Goal: Transaction & Acquisition: Purchase product/service

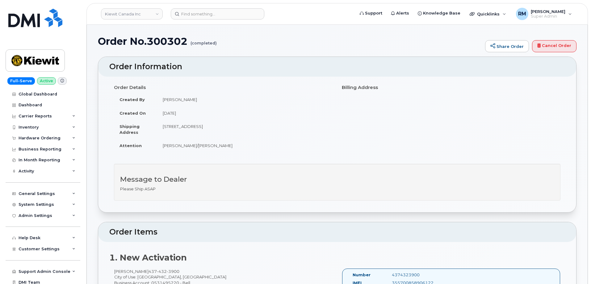
scroll to position [278, 0]
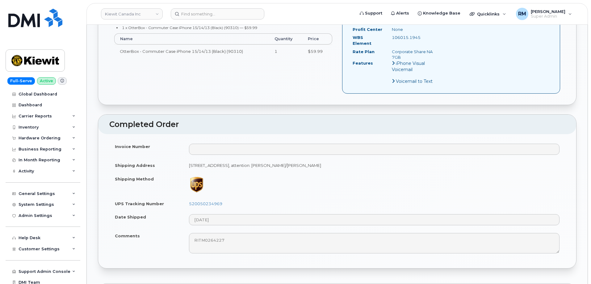
click at [46, 135] on div "Hardware Ordering" at bounding box center [43, 137] width 75 height 11
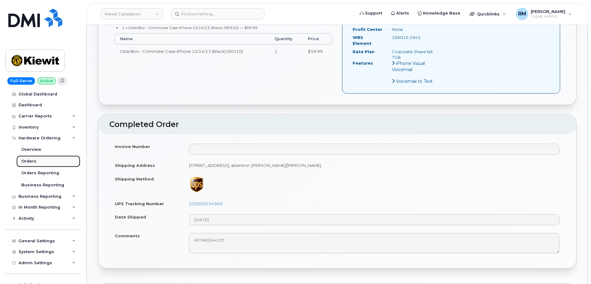
click at [30, 162] on div "Orders" at bounding box center [28, 161] width 15 height 6
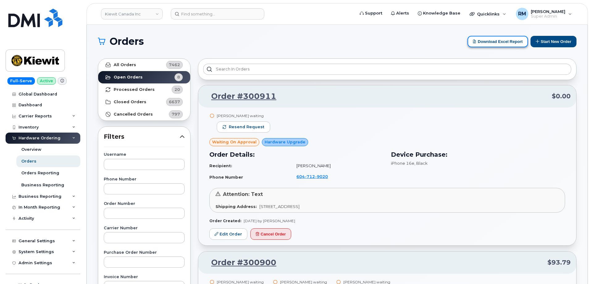
click at [502, 43] on button "Download Excel Report" at bounding box center [497, 41] width 61 height 11
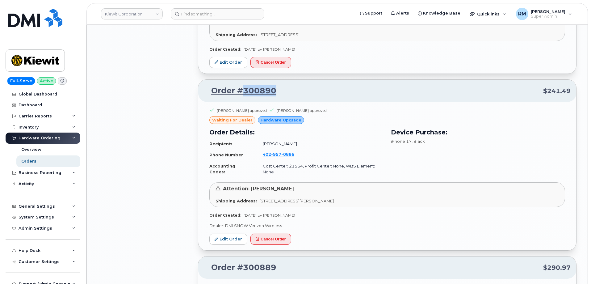
scroll to position [1710, 0]
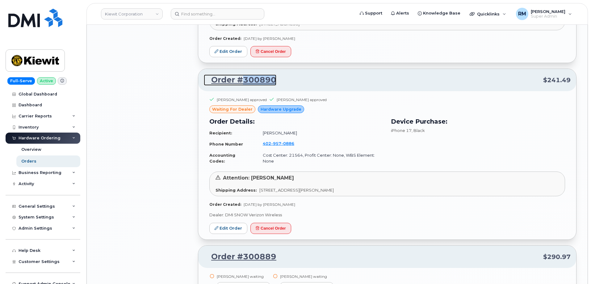
click at [273, 74] on link "Order #300890" at bounding box center [240, 79] width 73 height 11
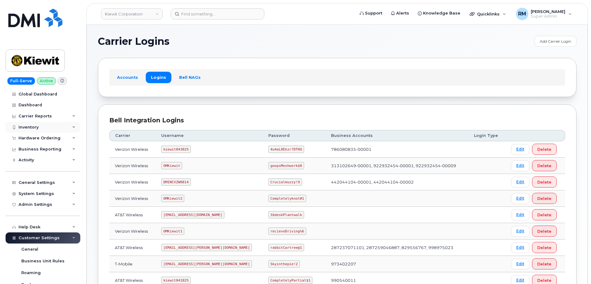
click at [29, 125] on div "Inventory" at bounding box center [29, 127] width 20 height 5
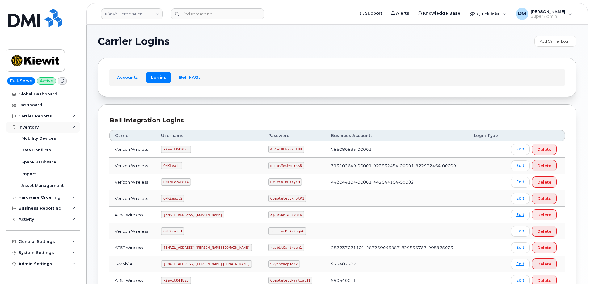
click at [29, 125] on div "Inventory" at bounding box center [29, 127] width 20 height 5
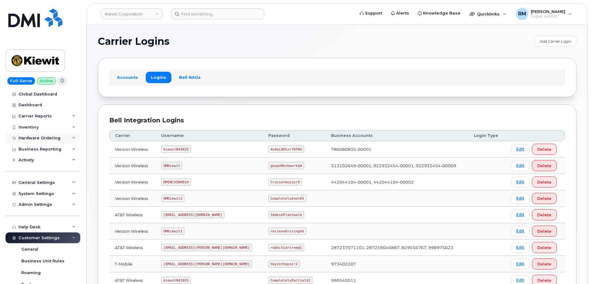
click at [35, 139] on div "Hardware Ordering" at bounding box center [40, 138] width 42 height 5
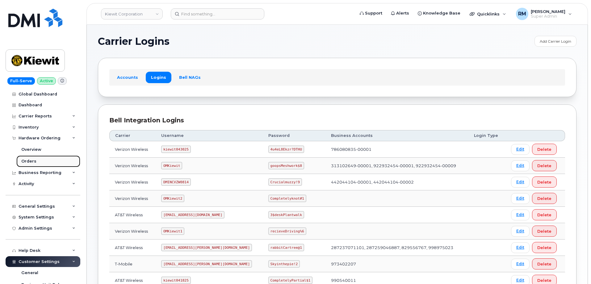
click at [31, 160] on div "Orders" at bounding box center [28, 161] width 15 height 6
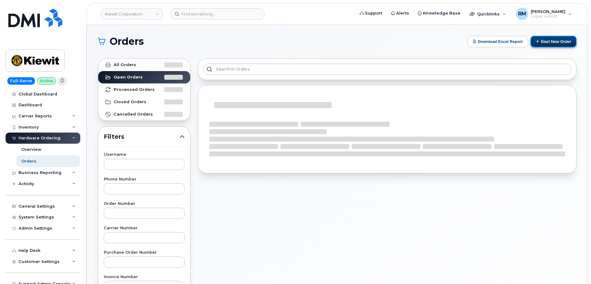
click at [557, 42] on button "Start New Order" at bounding box center [553, 41] width 46 height 11
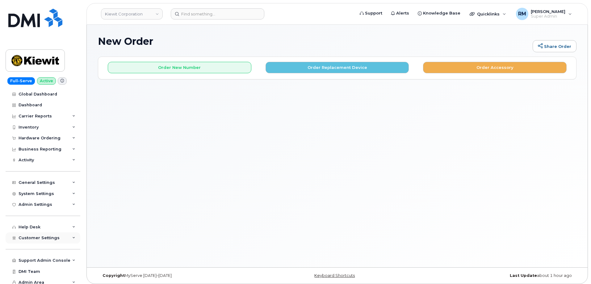
scroll to position [4, 0]
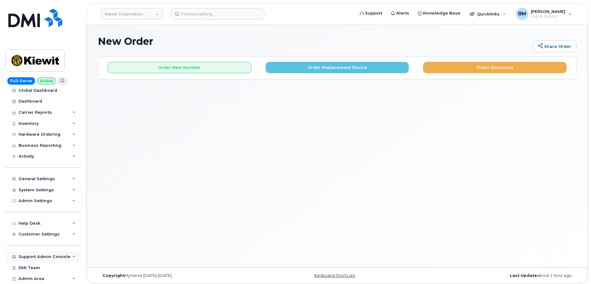
click at [72, 257] on icon at bounding box center [73, 256] width 3 height 3
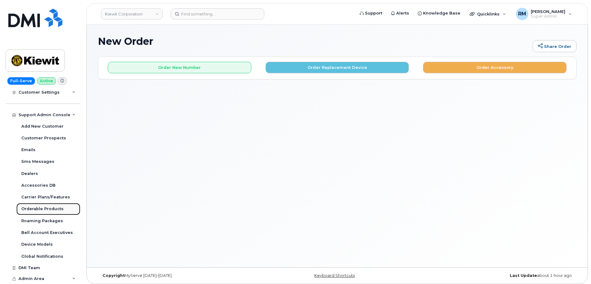
click at [40, 207] on div "Orderable Products" at bounding box center [42, 209] width 42 height 6
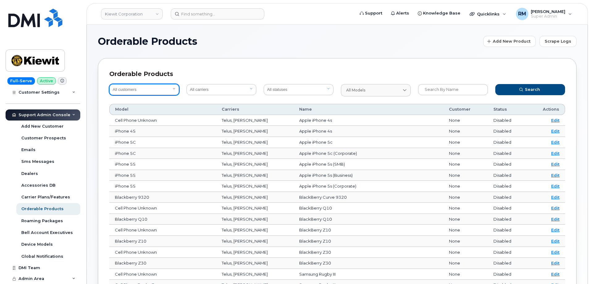
click at [127, 90] on select "All customers Acadia Broadcasting Ltd Aecon Construction Group Inc Alberta Heal…" at bounding box center [144, 89] width 70 height 11
select select "0ac1e801-0962-49fa-816d-73c442061bd2"
click at [109, 84] on select "All customers Acadia Broadcasting Ltd Aecon Construction Group Inc Alberta Heal…" at bounding box center [144, 89] width 70 height 11
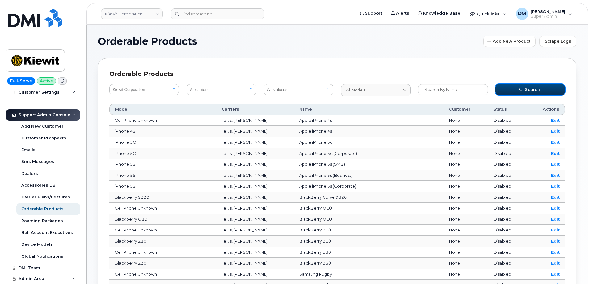
click at [523, 91] on icon "submit" at bounding box center [521, 90] width 4 height 4
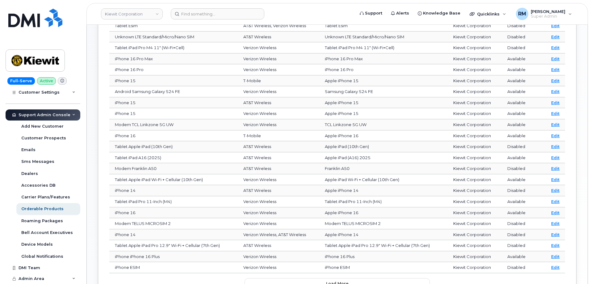
scroll to position [154, 0]
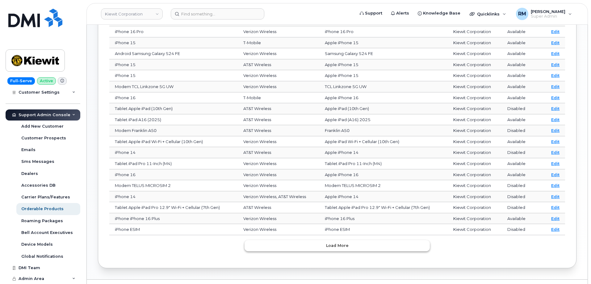
click at [349, 246] on button "Load more" at bounding box center [336, 245] width 185 height 11
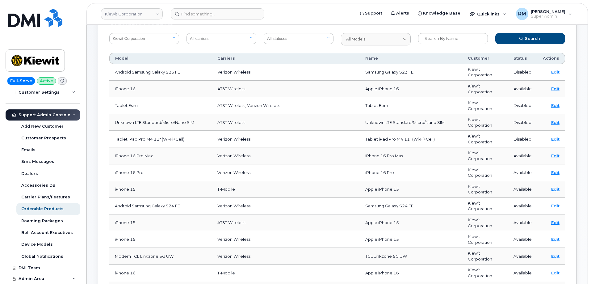
scroll to position [20, 0]
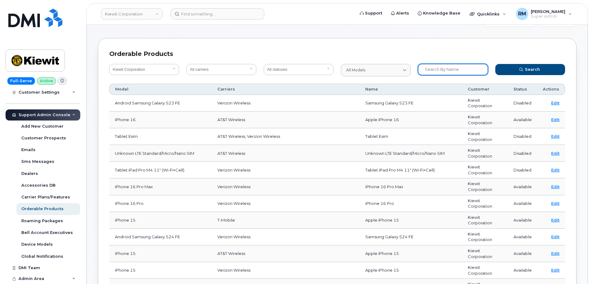
click at [438, 69] on input "text" at bounding box center [453, 69] width 70 height 11
type input "17"
click at [495, 64] on button "Search" at bounding box center [530, 69] width 70 height 11
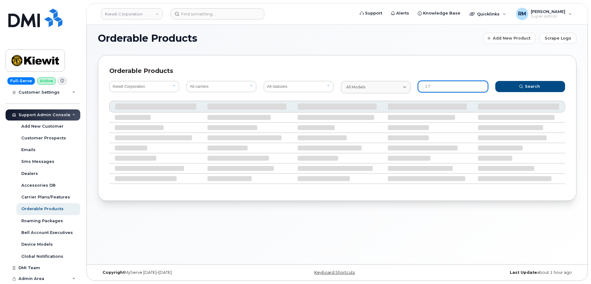
scroll to position [3, 0]
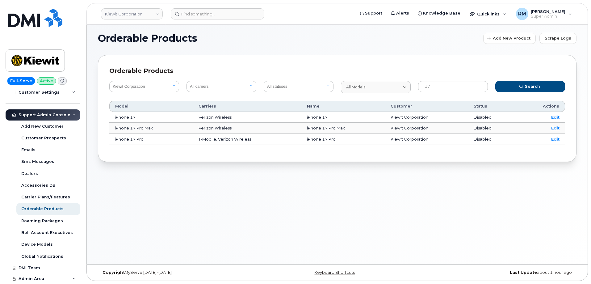
click at [281, 164] on div "Orderable Products Add New Product Scrape Logs Orderable Products All customers…" at bounding box center [337, 143] width 501 height 242
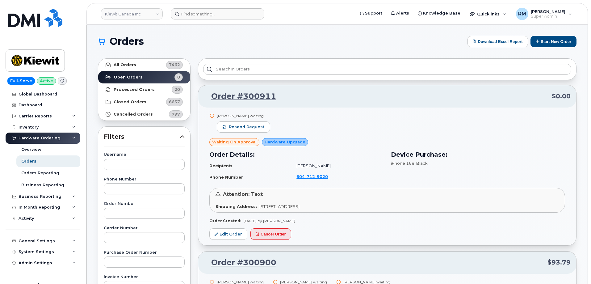
click at [188, 9] on header "Kiewit Canada Inc Support Alerts Knowledge Base Quicklinks Suspend / Cancel Dev…" at bounding box center [336, 14] width 501 height 22
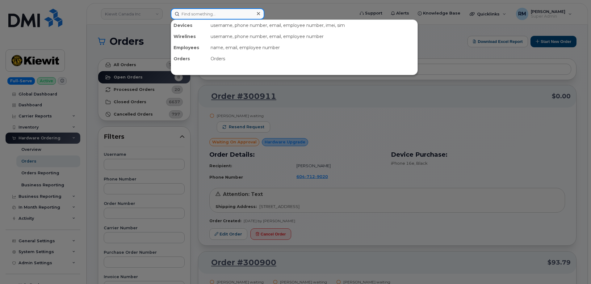
click at [194, 16] on input at bounding box center [218, 13] width 94 height 11
click at [119, 197] on div at bounding box center [295, 142] width 591 height 284
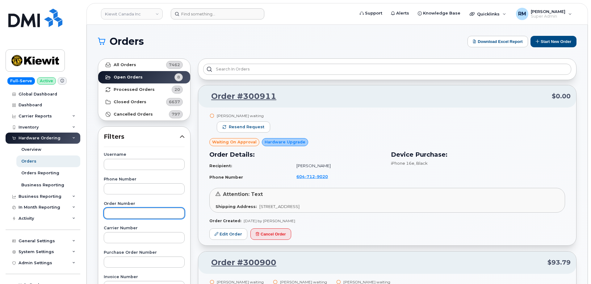
click at [120, 218] on input "text" at bounding box center [144, 212] width 81 height 11
paste input "292205"
type input "292205"
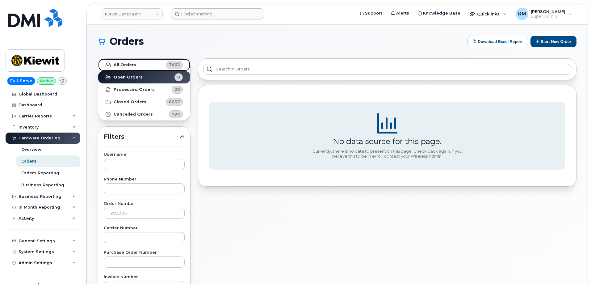
click at [131, 65] on strong "All Orders" at bounding box center [125, 64] width 23 height 5
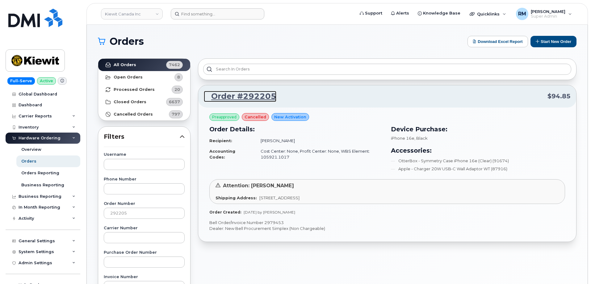
click at [235, 96] on link "Order #292205" at bounding box center [240, 96] width 73 height 11
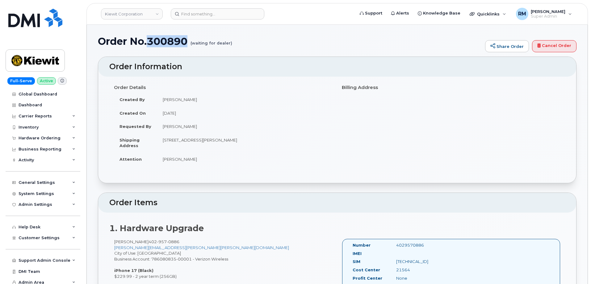
drag, startPoint x: 190, startPoint y: 40, endPoint x: 149, endPoint y: 43, distance: 40.6
click at [149, 43] on h1 "Order No.300890 (waiting for dealer)" at bounding box center [290, 41] width 384 height 11
copy h1 "300890"
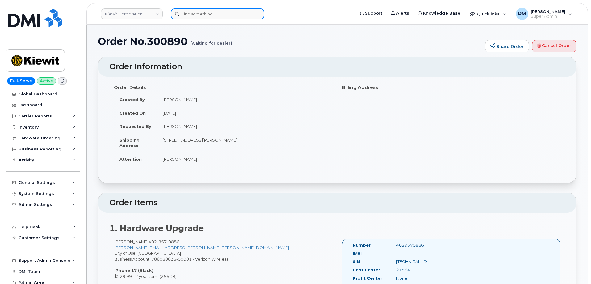
click at [216, 16] on input at bounding box center [218, 13] width 94 height 11
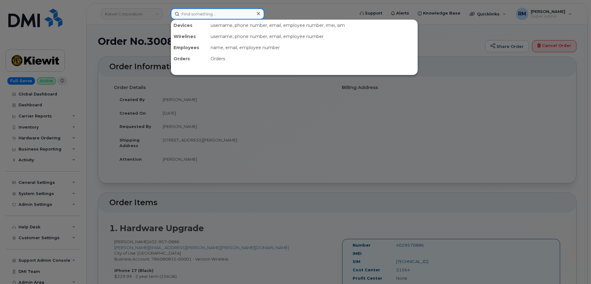
paste input "712-242-5747"
type input "712-242-5747"
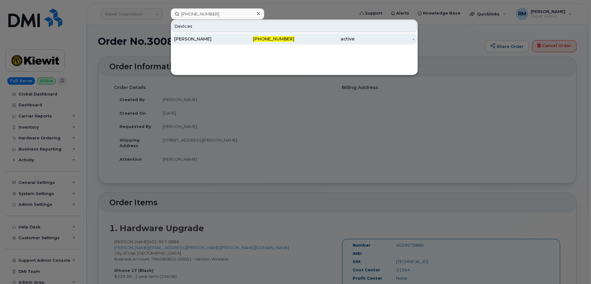
click at [223, 40] on div "JOHNATHON WUNDERLICH" at bounding box center [204, 39] width 60 height 6
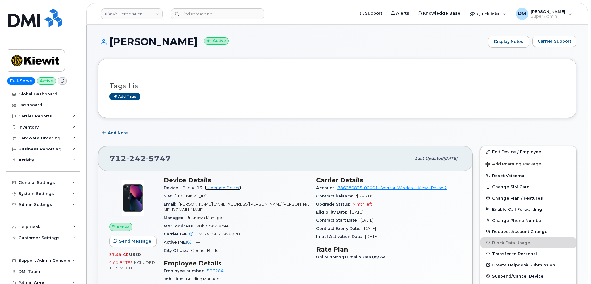
click at [227, 188] on link "+ Upgrade Device" at bounding box center [223, 187] width 36 height 5
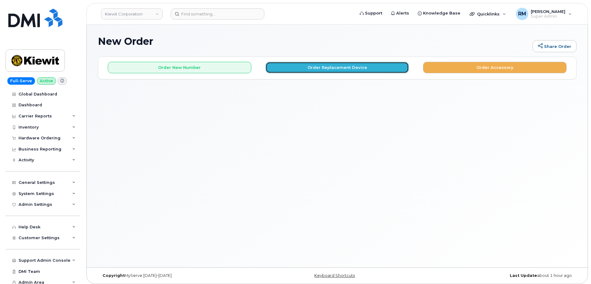
click at [320, 66] on button "Order Replacement Device" at bounding box center [337, 67] width 144 height 11
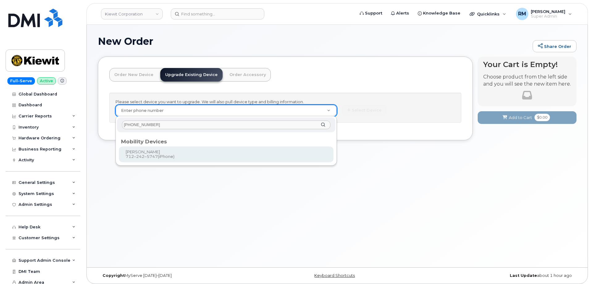
type input "712-242-5747"
type input "1171337"
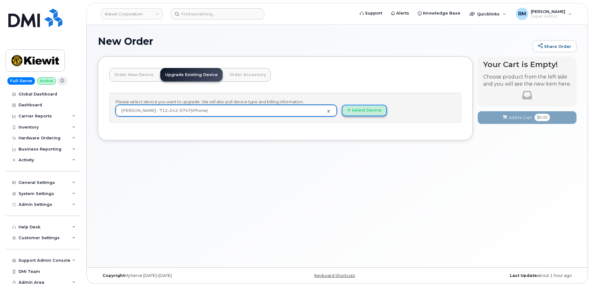
click at [365, 111] on button "Select Device" at bounding box center [364, 110] width 45 height 11
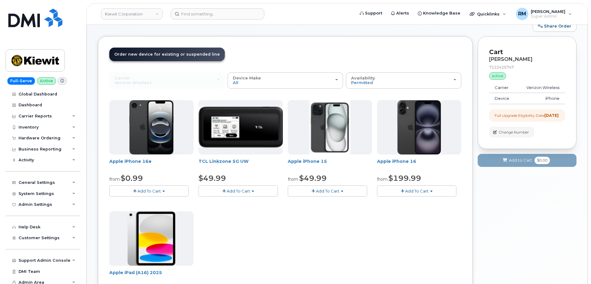
scroll to position [31, 0]
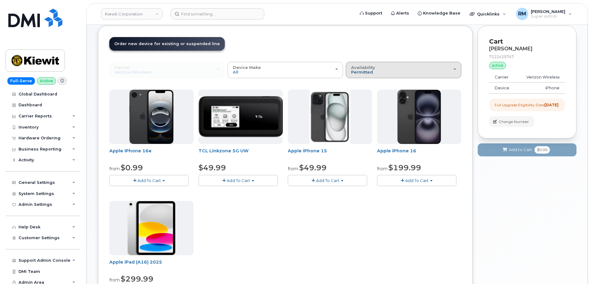
click at [367, 73] on span "Permitted" at bounding box center [362, 71] width 22 height 5
click at [361, 94] on div "All" at bounding box center [403, 94] width 112 height 7
click at [359, 76] on button "Availability Permitted All" at bounding box center [403, 70] width 115 height 16
click at [357, 93] on label "All" at bounding box center [353, 94] width 13 height 7
click at [0, 0] on input "All" at bounding box center [0, 0] width 0 height 0
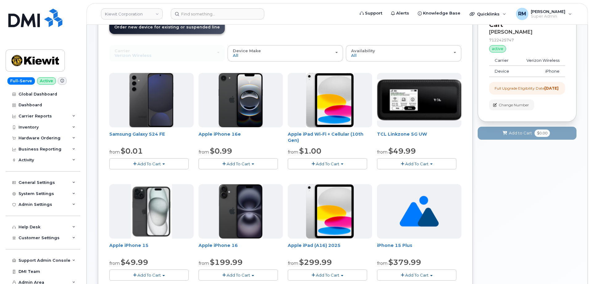
scroll to position [0, 0]
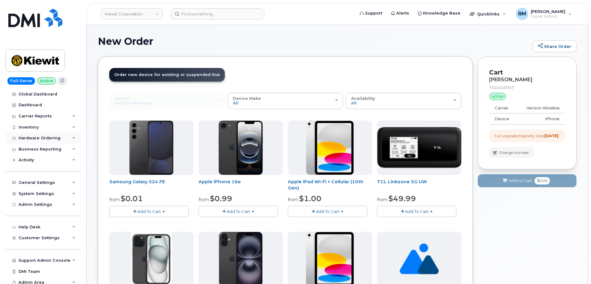
click at [30, 137] on div "Hardware Ordering" at bounding box center [40, 138] width 42 height 5
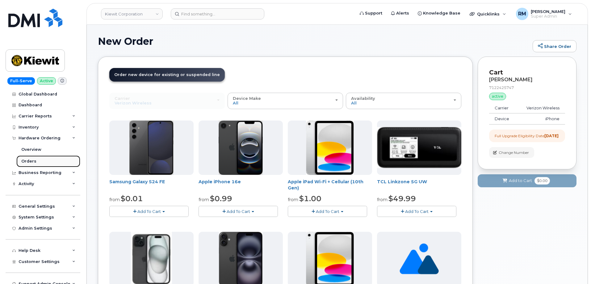
click at [27, 159] on div "Orders" at bounding box center [28, 161] width 15 height 6
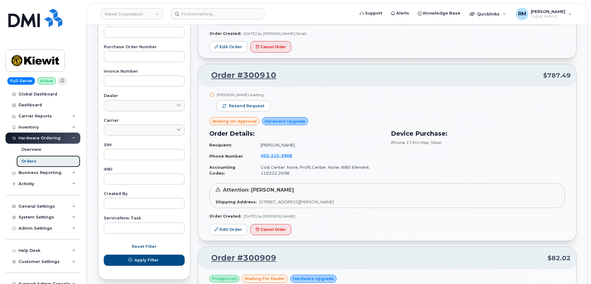
scroll to position [216, 0]
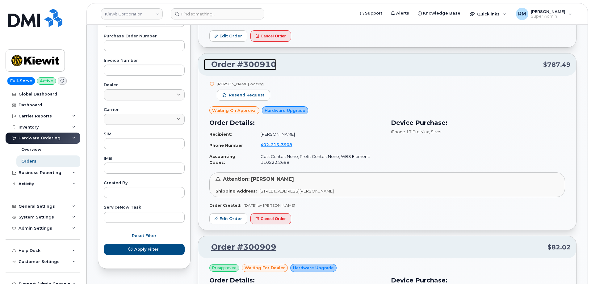
click at [254, 65] on link "Order #300910" at bounding box center [240, 64] width 73 height 11
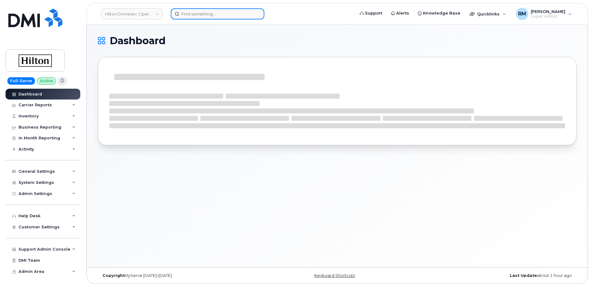
click at [197, 15] on input at bounding box center [218, 13] width 94 height 11
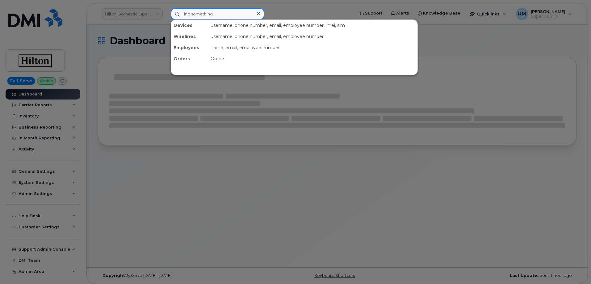
paste input "6468329409"
type input "6468329409"
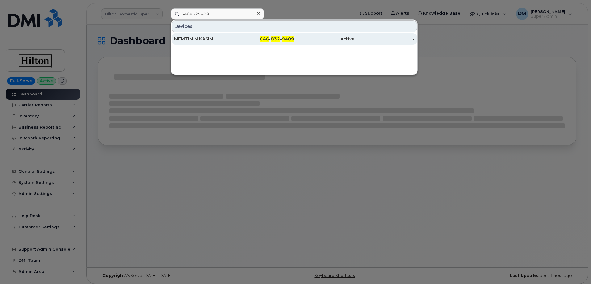
click at [196, 38] on div "MEMTIMIN KASIM" at bounding box center [204, 39] width 60 height 6
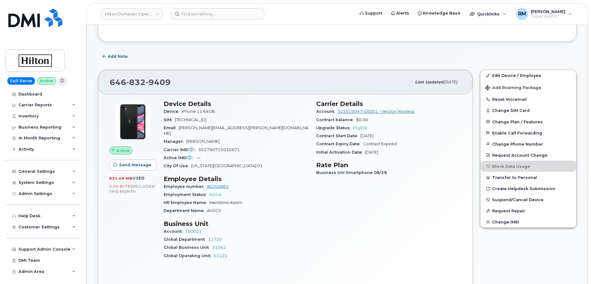
scroll to position [93, 0]
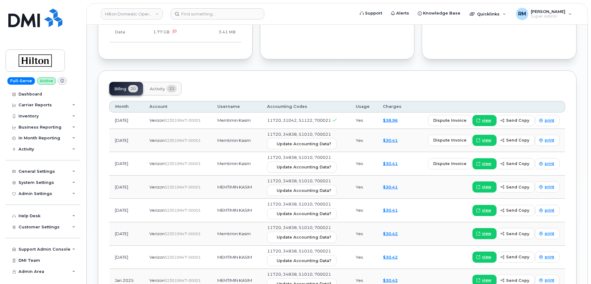
click at [158, 86] on span "Activity" at bounding box center [157, 88] width 15 height 5
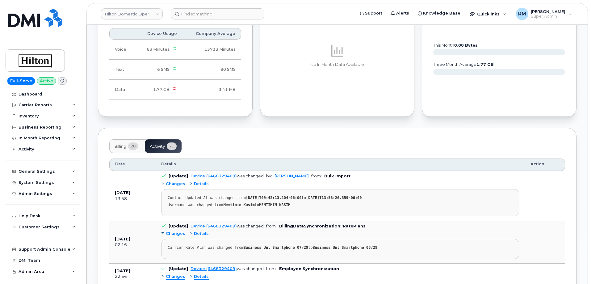
scroll to position [432, 0]
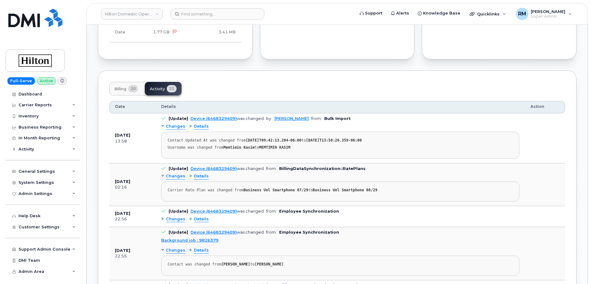
click at [121, 88] on button "Billing 20" at bounding box center [126, 89] width 34 height 14
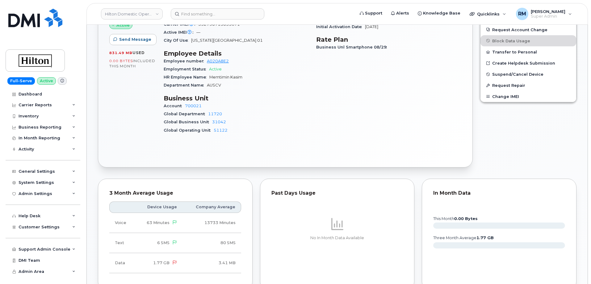
scroll to position [154, 0]
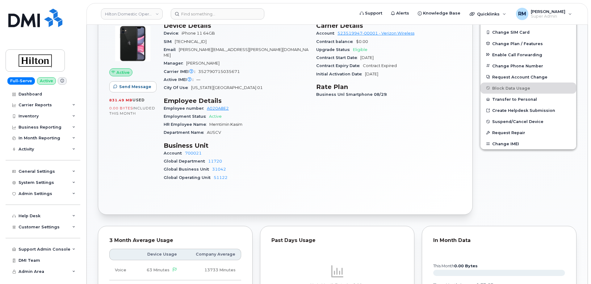
click at [146, 186] on div "Active Send Message 831.49 MB  used 0.00 Bytes  included this month Device Deta…" at bounding box center [285, 115] width 374 height 198
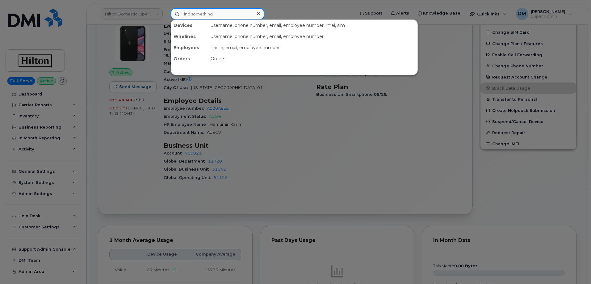
click at [202, 16] on input at bounding box center [218, 13] width 94 height 11
paste input "354216330893516"
type input "354216330893516"
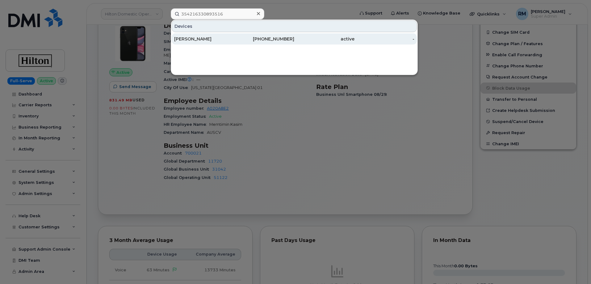
click at [198, 40] on div "[PERSON_NAME]" at bounding box center [204, 39] width 60 height 6
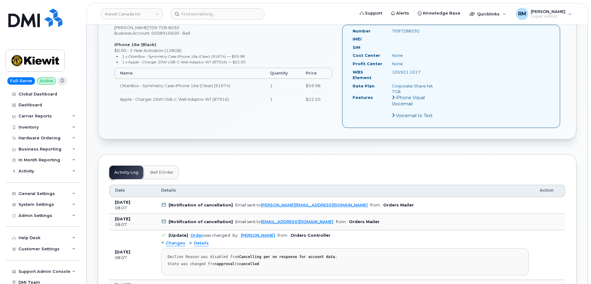
scroll to position [216, 0]
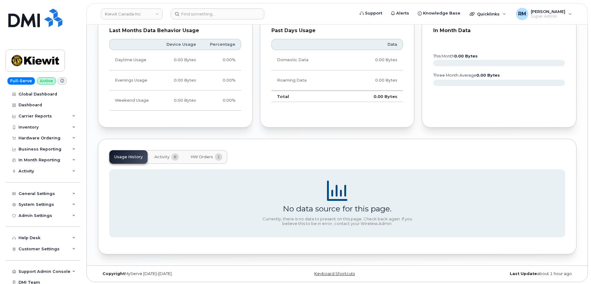
scroll to position [382, 0]
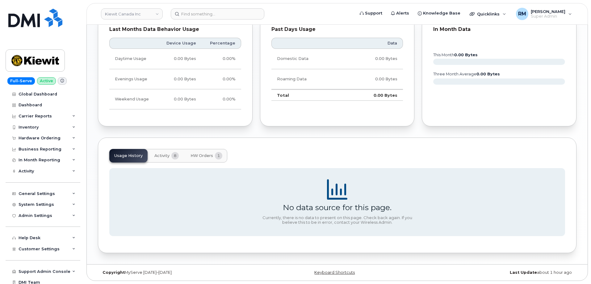
click at [206, 156] on span "HW Orders" at bounding box center [201, 155] width 23 height 5
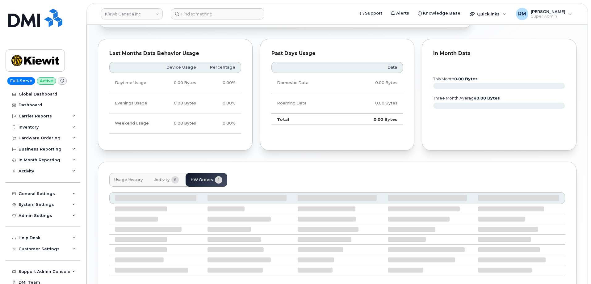
scroll to position [360, 0]
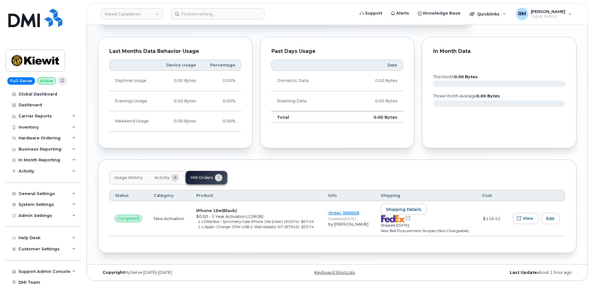
click at [167, 178] on span "Activity" at bounding box center [161, 177] width 15 height 5
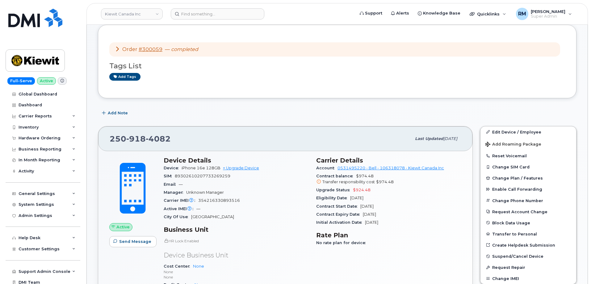
scroll to position [0, 0]
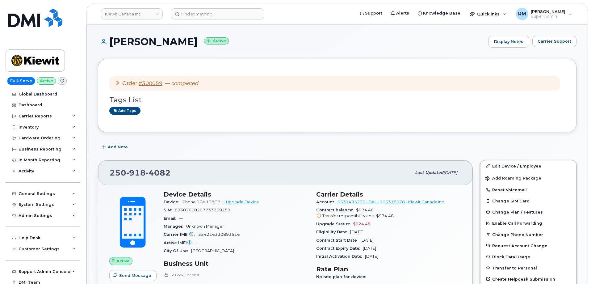
click at [145, 78] on div "Order #300059 — completed" at bounding box center [334, 83] width 451 height 15
click at [145, 83] on link "#300059" at bounding box center [151, 83] width 24 height 6
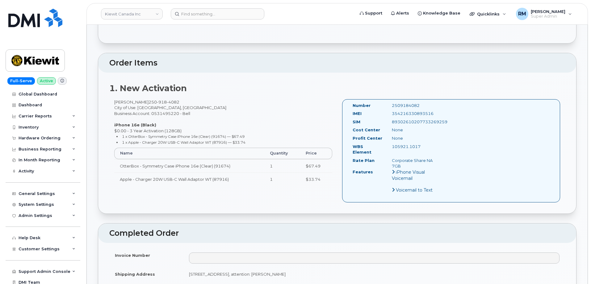
scroll to position [62, 0]
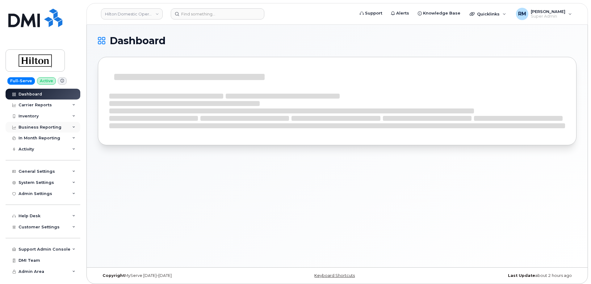
click at [32, 129] on div "Business Reporting" at bounding box center [40, 127] width 43 height 5
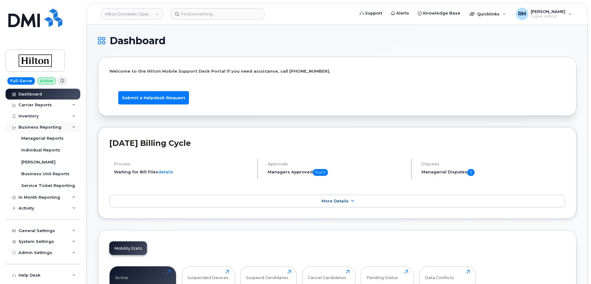
click at [26, 129] on div "Business Reporting" at bounding box center [40, 127] width 43 height 5
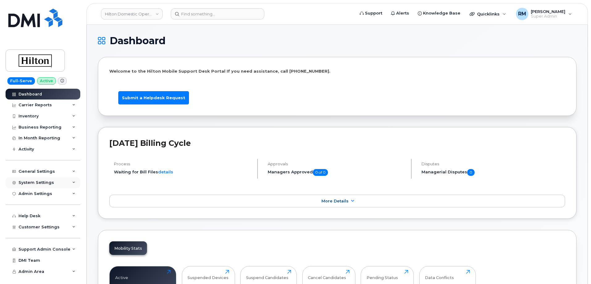
click at [40, 182] on div "System Settings" at bounding box center [36, 182] width 35 height 5
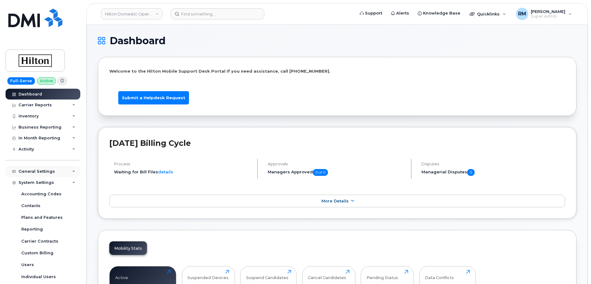
click at [41, 171] on div "General Settings" at bounding box center [37, 171] width 36 height 5
click at [36, 104] on div "Carrier Reports" at bounding box center [35, 104] width 33 height 5
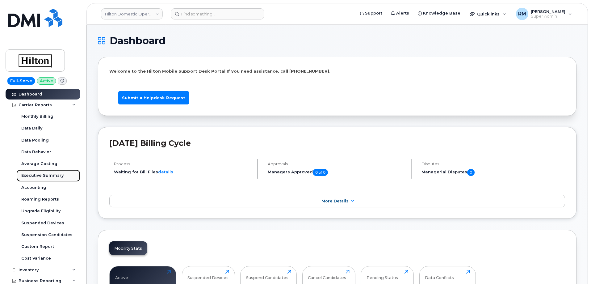
click at [46, 173] on div "Executive Summary" at bounding box center [42, 176] width 42 height 6
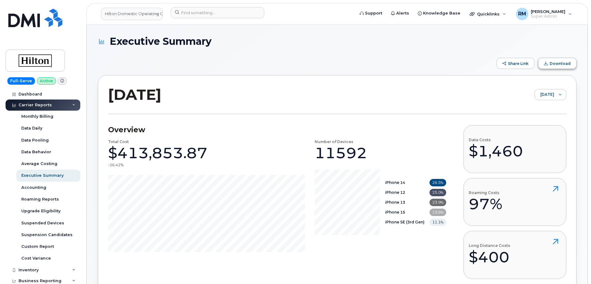
click at [559, 62] on span "Download" at bounding box center [559, 63] width 21 height 5
click at [551, 94] on span "August 2025" at bounding box center [544, 94] width 19 height 11
click at [538, 128] on span "June 2025" at bounding box center [535, 129] width 13 height 6
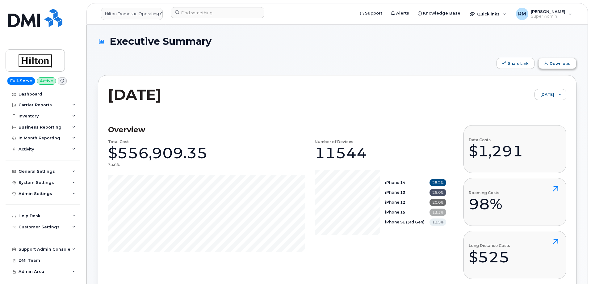
click at [557, 64] on span "Download" at bounding box center [559, 63] width 21 height 5
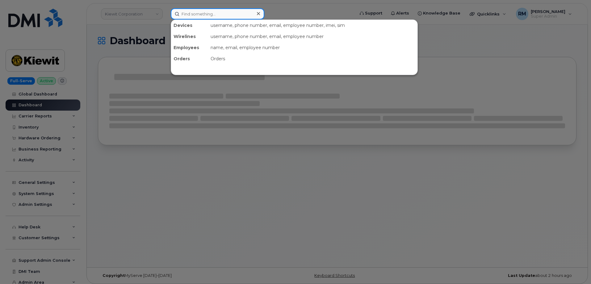
click at [198, 13] on input at bounding box center [218, 13] width 94 height 11
paste input "[PERSON_NAME]"
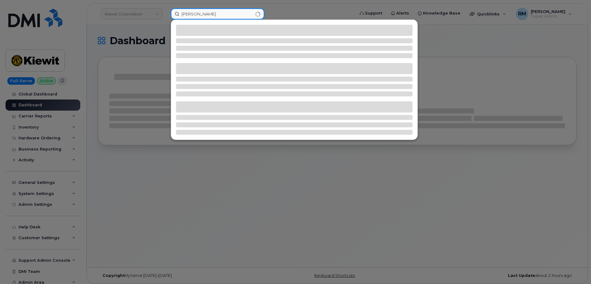
type input "[PERSON_NAME]"
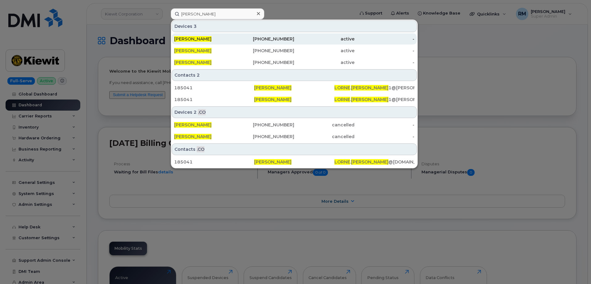
click at [240, 39] on div "251-395-6876" at bounding box center [264, 39] width 60 height 6
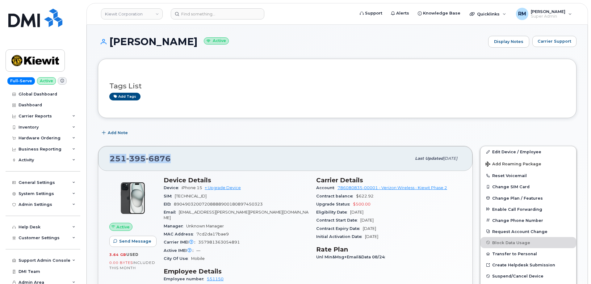
drag, startPoint x: 178, startPoint y: 159, endPoint x: 106, endPoint y: 158, distance: 72.2
click at [106, 158] on div "251 395 6876 Last updated Sep 06, 2025" at bounding box center [285, 158] width 374 height 25
copy span "251 395 6876"
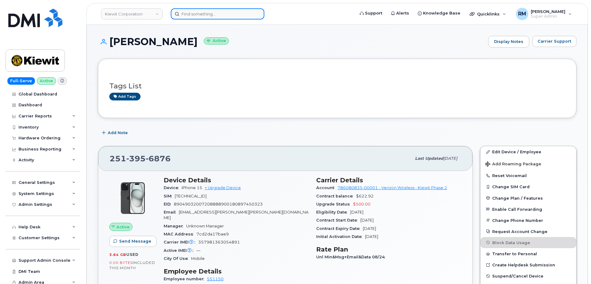
click at [190, 14] on input at bounding box center [218, 13] width 94 height 11
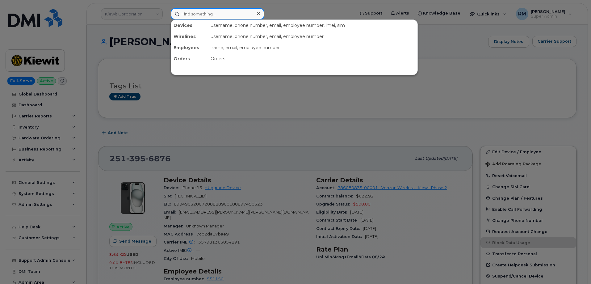
paste input "300910"
type input "300910"
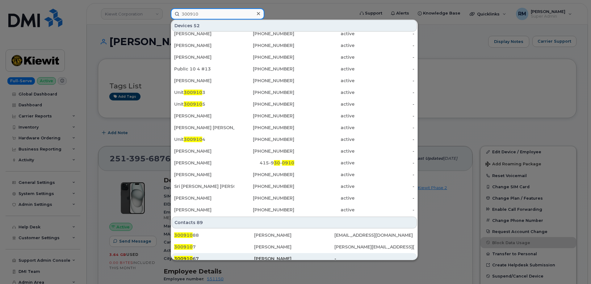
scroll to position [133, 0]
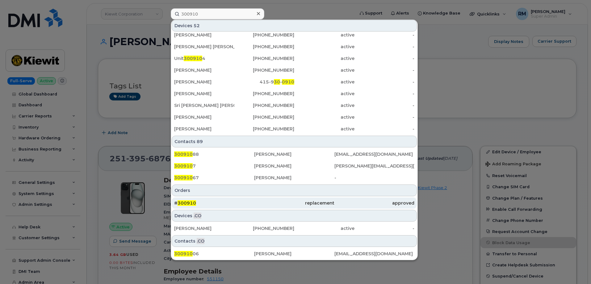
click at [183, 200] on div "# 300910" at bounding box center [214, 203] width 80 height 6
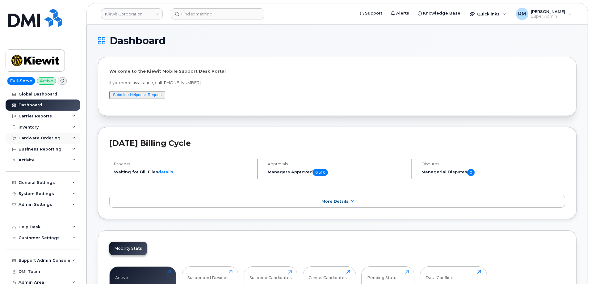
click at [44, 138] on div "Hardware Ordering" at bounding box center [40, 138] width 42 height 5
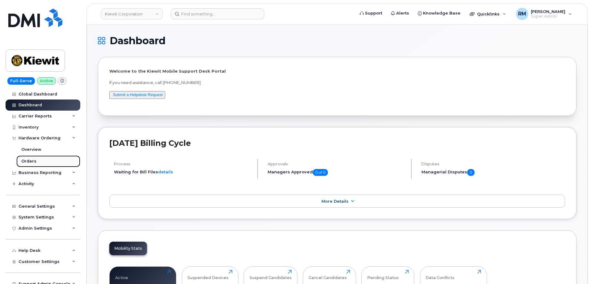
click at [29, 160] on div "Orders" at bounding box center [28, 161] width 15 height 6
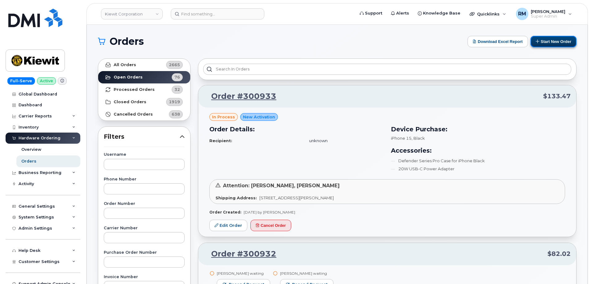
click at [553, 42] on button "Start New Order" at bounding box center [553, 41] width 46 height 11
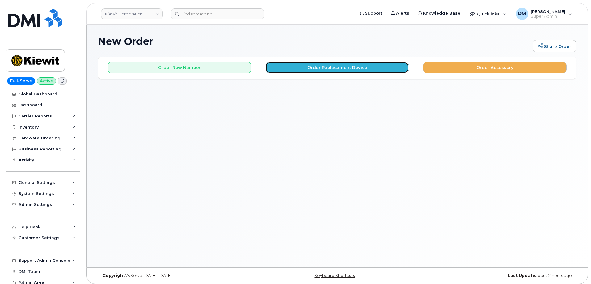
click at [321, 70] on button "Order Replacement Device" at bounding box center [337, 67] width 144 height 11
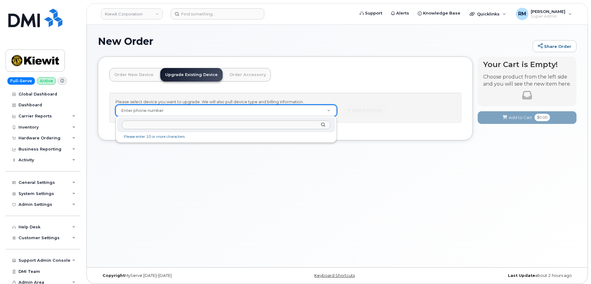
click at [205, 125] on input "text" at bounding box center [226, 124] width 208 height 9
paste input "[PHONE_NUMBER]"
type input "[PHONE_NUMBER]"
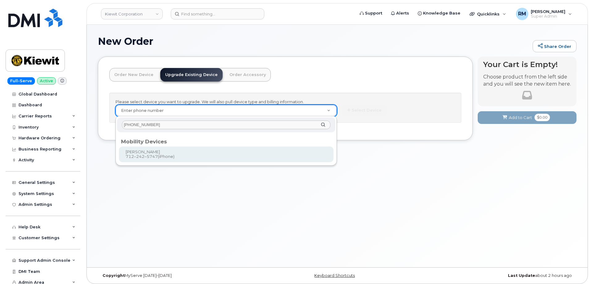
type input "1171337"
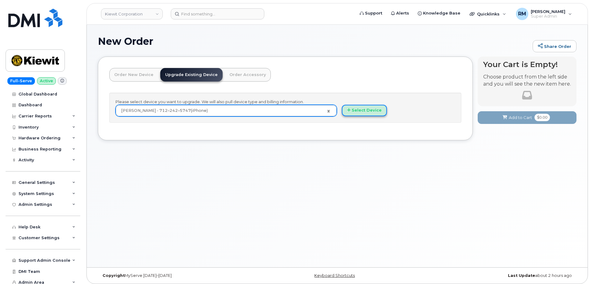
click at [352, 113] on button "Select Device" at bounding box center [364, 110] width 45 height 11
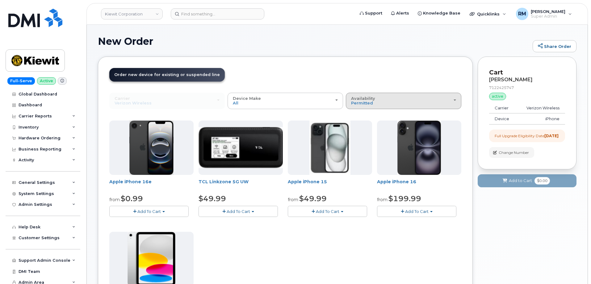
click at [369, 100] on span "Availability" at bounding box center [363, 98] width 24 height 5
click at [359, 125] on label "All" at bounding box center [353, 125] width 13 height 7
click at [0, 0] on input "All" at bounding box center [0, 0] width 0 height 0
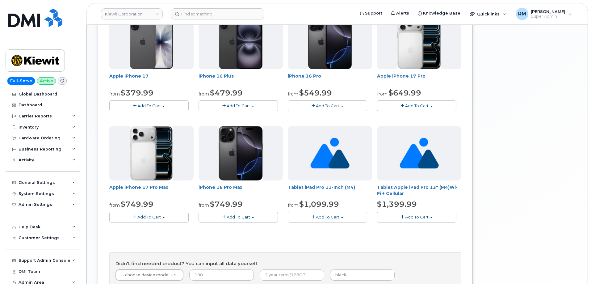
scroll to position [340, 0]
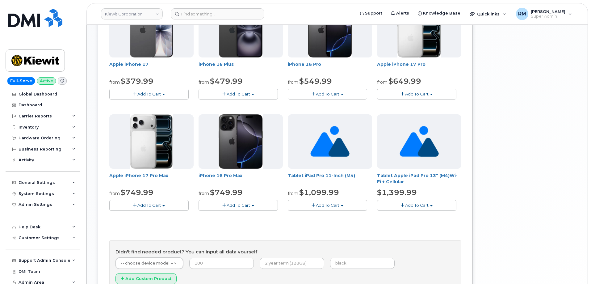
click at [147, 206] on span "Add To Cart" at bounding box center [148, 204] width 23 height 5
click at [147, 216] on link "$749.99 - 2 Year Upgrade (256GB)" at bounding box center [152, 217] width 83 height 8
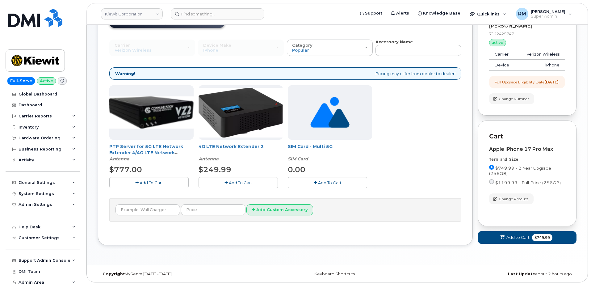
scroll to position [61, 0]
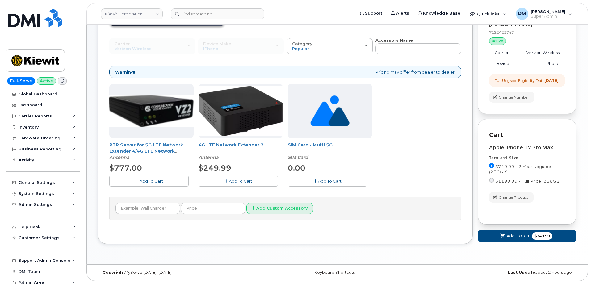
click at [490, 180] on input "$1199.99 - Full Price (256GB)" at bounding box center [491, 179] width 5 height 5
radio input "true"
click at [517, 236] on span "Add to Cart" at bounding box center [515, 236] width 23 height 6
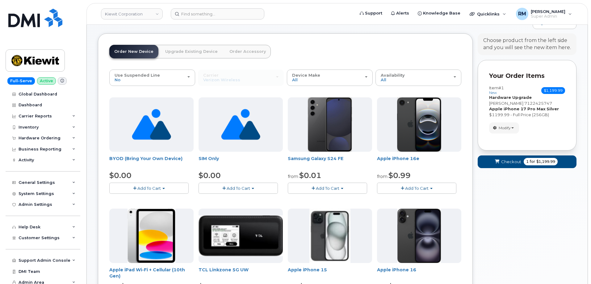
scroll to position [0, 0]
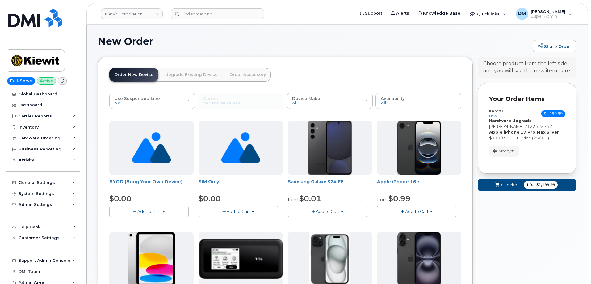
click at [244, 72] on link "Order Accessory" at bounding box center [247, 75] width 46 height 14
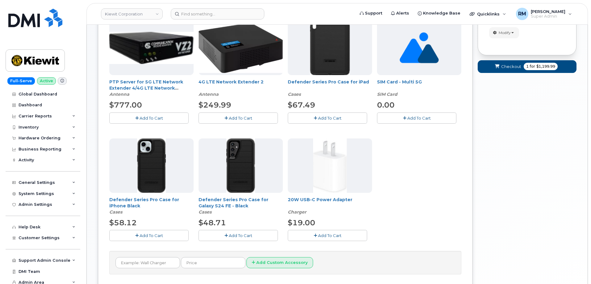
scroll to position [123, 0]
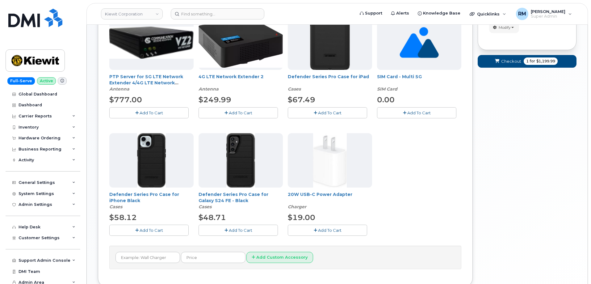
click at [322, 230] on span "Add To Cart" at bounding box center [329, 229] width 23 height 5
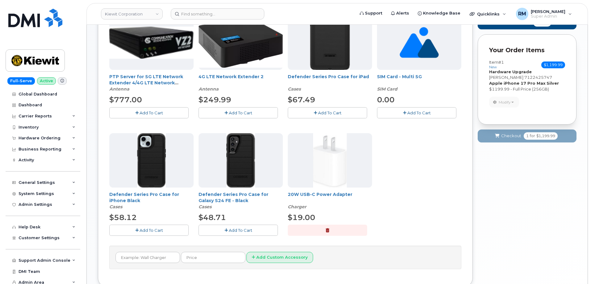
click at [138, 232] on button "Add To Cart" at bounding box center [148, 229] width 79 height 11
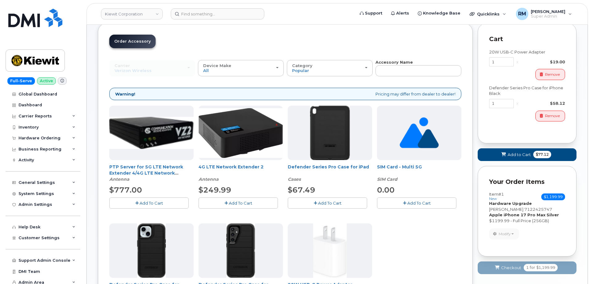
scroll to position [31, 0]
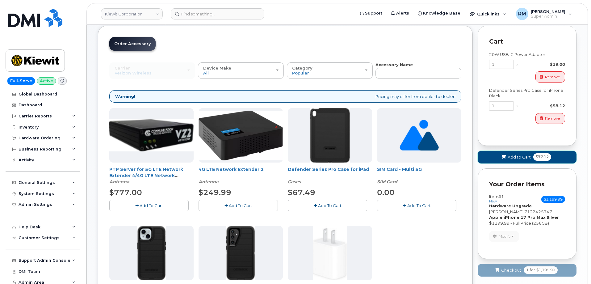
click at [516, 158] on span "Add to Cart" at bounding box center [518, 157] width 23 height 6
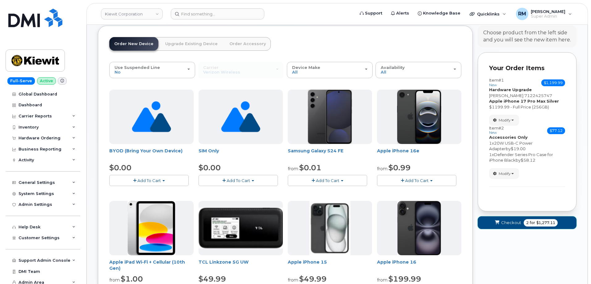
click at [509, 225] on span "Checkout" at bounding box center [511, 222] width 20 height 6
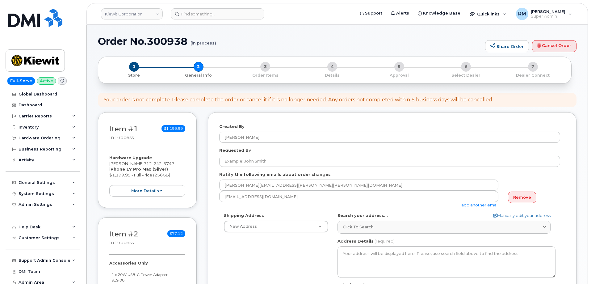
select select
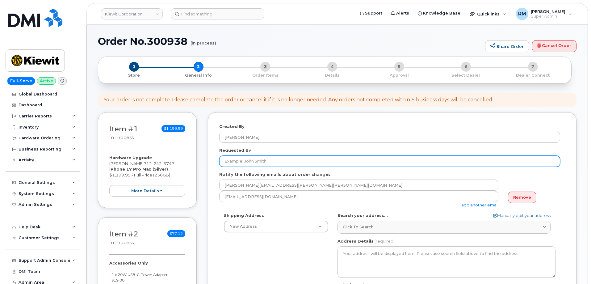
click at [249, 162] on input "Requested By" at bounding box center [389, 161] width 341 height 11
type input "[PERSON_NAME]"
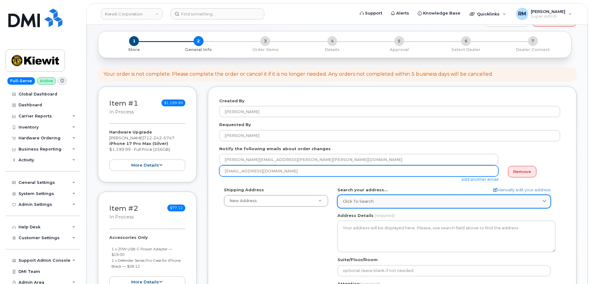
scroll to position [62, 0]
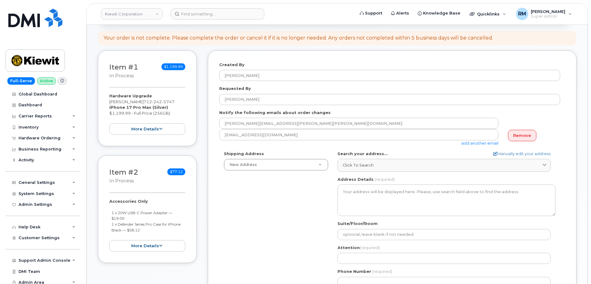
click at [477, 142] on link "add another email" at bounding box center [479, 142] width 37 height 5
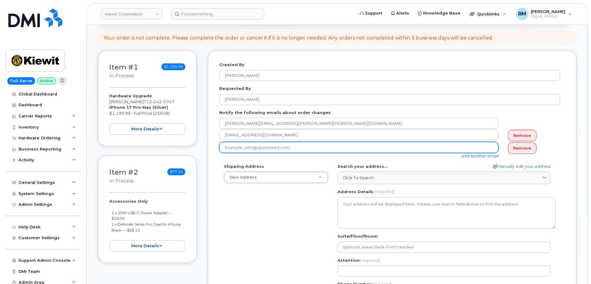
click at [292, 150] on input "email" at bounding box center [358, 147] width 279 height 11
paste input "[PERSON_NAME][EMAIL_ADDRESS][PERSON_NAME][PERSON_NAME][DOMAIN_NAME]"
type input "[PERSON_NAME][EMAIL_ADDRESS][PERSON_NAME][PERSON_NAME][DOMAIN_NAME]"
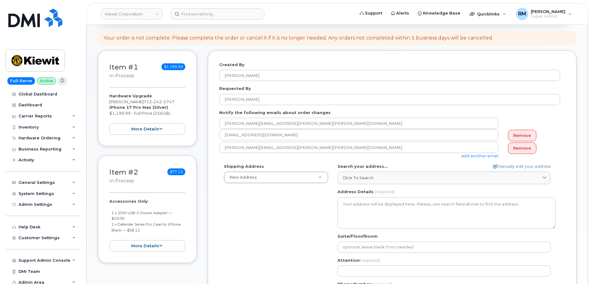
click at [343, 160] on form "Created By [PERSON_NAME] Requested By [PERSON_NAME] Notify the following emails…" at bounding box center [392, 191] width 346 height 259
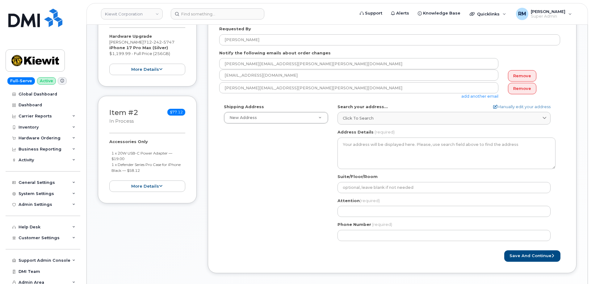
scroll to position [123, 0]
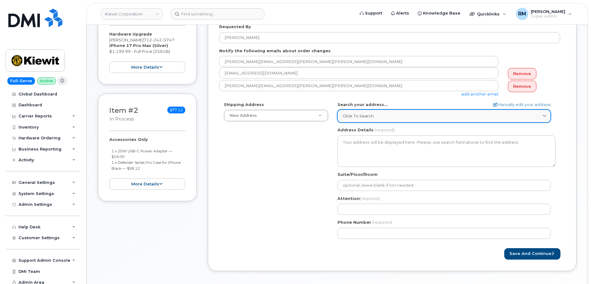
click at [365, 116] on span "Click to search" at bounding box center [358, 116] width 31 height 6
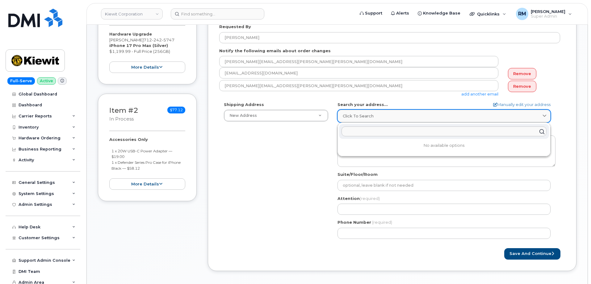
paste input "[STREET_ADDRESS][PERSON_NAME]"
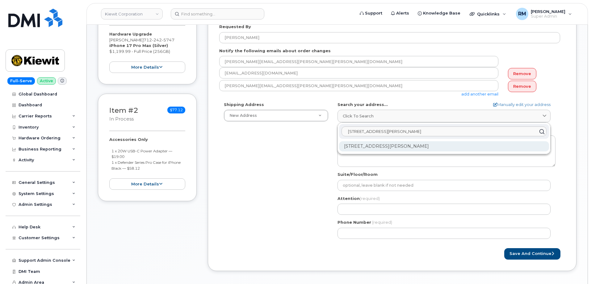
type input "1550 Mike Fahey St, Omaha NE 68102"
click at [377, 146] on div "1550 Mike Fahey St Omaha NE 68102-4722" at bounding box center [444, 146] width 210 height 10
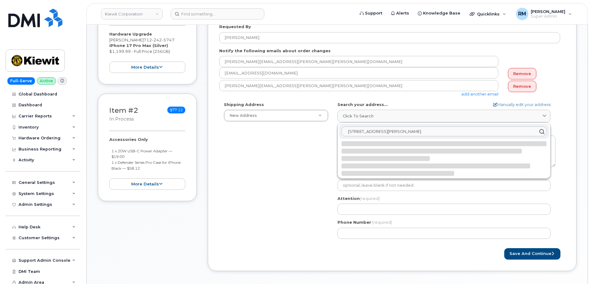
select select
type textarea "1550 Mike Fahey St OMAHA NE 68102-4722 UNITED STATES"
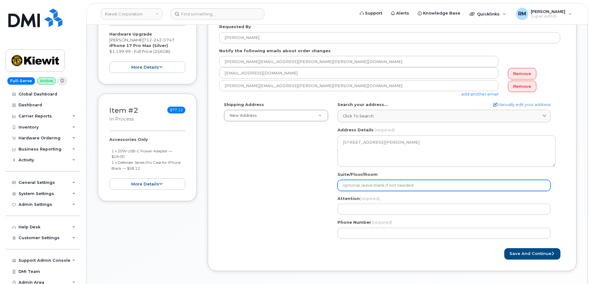
click at [365, 182] on input "Suite/Floor/Room" at bounding box center [443, 185] width 213 height 11
paste input "[PERSON_NAME]"
select select
type input "[PERSON_NAME]"
select select
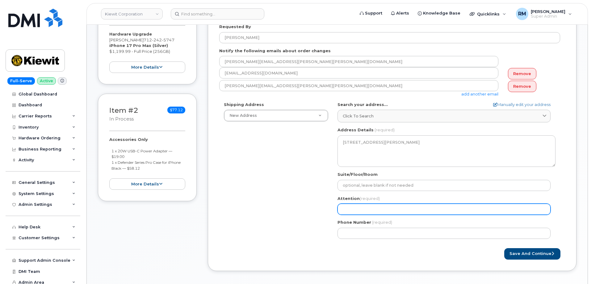
click at [353, 211] on input "Attention (required)" at bounding box center [443, 208] width 213 height 11
paste input "[PERSON_NAME]"
select select
type input "[PERSON_NAME]"
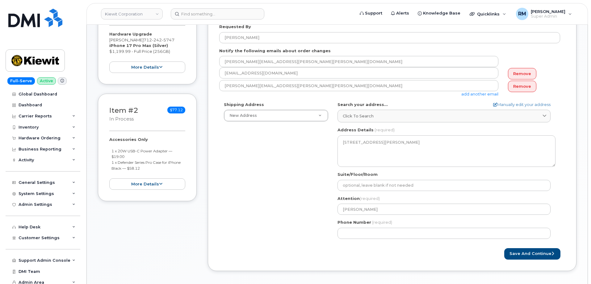
drag, startPoint x: 134, startPoint y: 45, endPoint x: 167, endPoint y: 41, distance: 33.6
click at [167, 41] on div "Hardware Upgrade [PERSON_NAME] [PHONE_NUMBER] iPhone 17 Pro Max (Silver) $1,199…" at bounding box center [147, 52] width 76 height 42
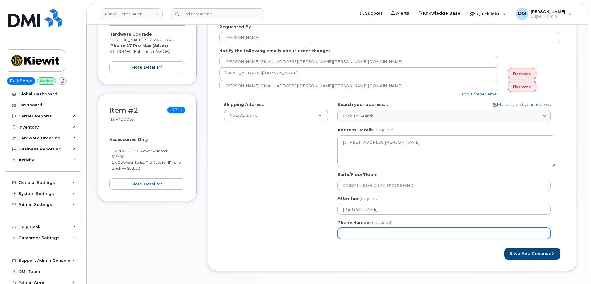
copy div "[PHONE_NUMBER]"
click at [367, 235] on input "Phone Number" at bounding box center [443, 232] width 213 height 11
paste input "7122425747"
select select
type input "7122425747"
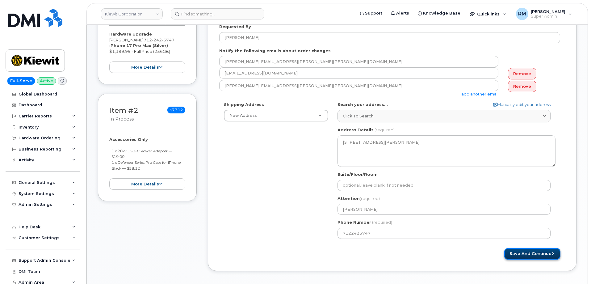
click at [532, 254] on button "Save and Continue" at bounding box center [532, 253] width 56 height 11
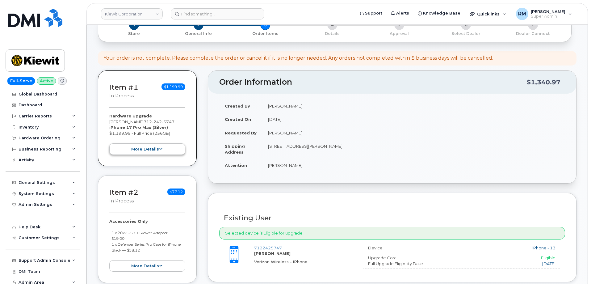
scroll to position [31, 0]
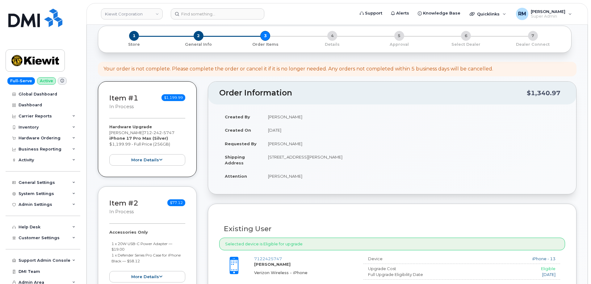
drag, startPoint x: 167, startPoint y: 132, endPoint x: 119, endPoint y: 134, distance: 47.9
click at [119, 134] on div "Hardware Upgrade [PERSON_NAME] [PHONE_NUMBER] iPhone 17 Pro Max (Silver) $1,199…" at bounding box center [147, 145] width 76 height 42
drag, startPoint x: 134, startPoint y: 138, endPoint x: 167, endPoint y: 133, distance: 33.4
click at [167, 133] on div "Hardware Upgrade [PERSON_NAME] [PHONE_NUMBER] iPhone 17 Pro Max (Silver) $1,199…" at bounding box center [147, 145] width 76 height 42
copy span "[PHONE_NUMBER]"
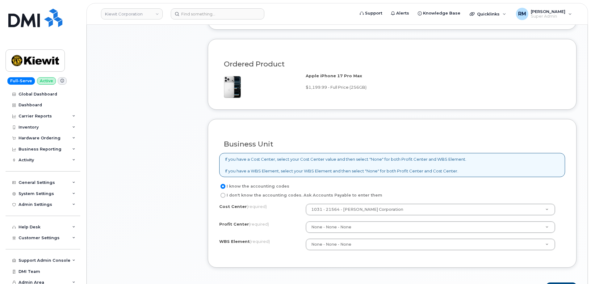
scroll to position [401, 0]
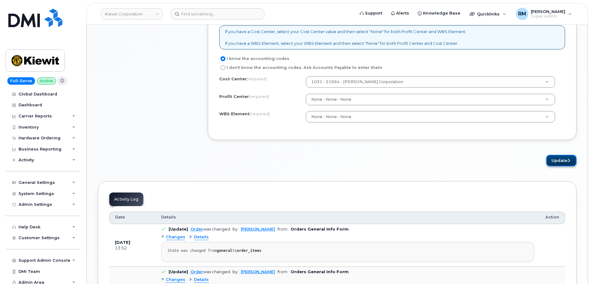
click at [561, 159] on button "Update" at bounding box center [561, 160] width 30 height 11
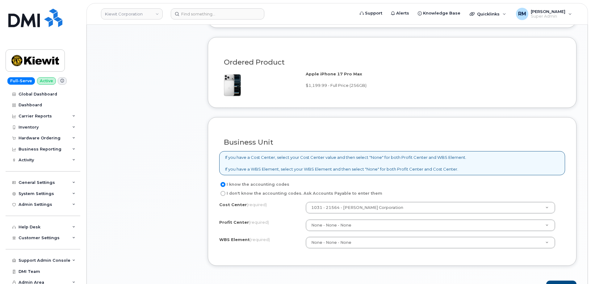
scroll to position [276, 0]
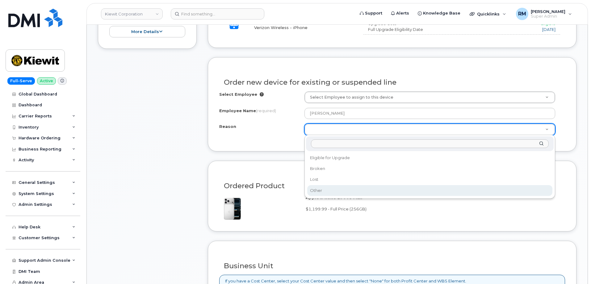
select select "other"
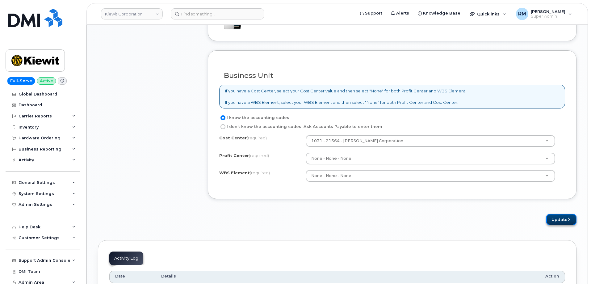
click at [564, 224] on button "Update" at bounding box center [561, 219] width 30 height 11
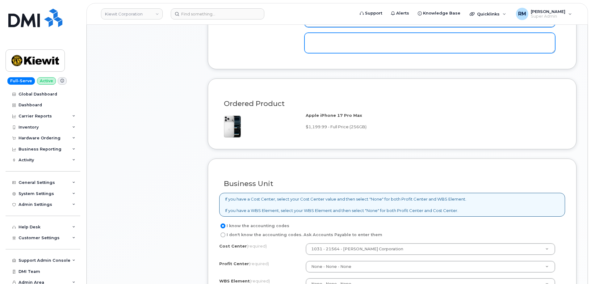
scroll to position [262, 0]
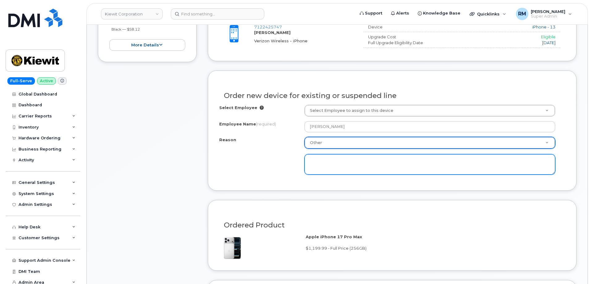
click at [321, 162] on textarea at bounding box center [429, 164] width 251 height 20
type textarea "e"
type textarea "Requested"
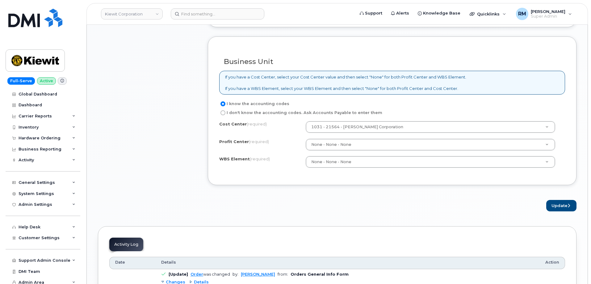
scroll to position [540, 0]
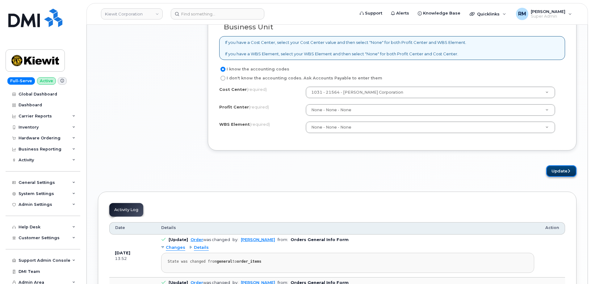
click at [560, 169] on button "Update" at bounding box center [561, 170] width 30 height 11
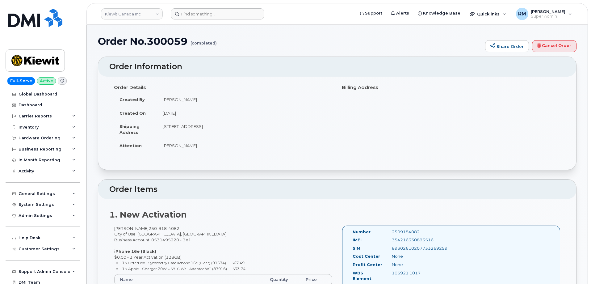
scroll to position [62, 0]
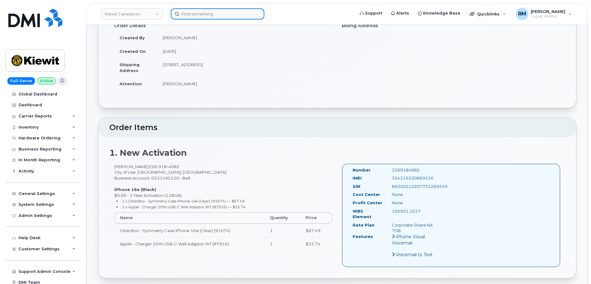
click at [186, 13] on input at bounding box center [218, 13] width 94 height 11
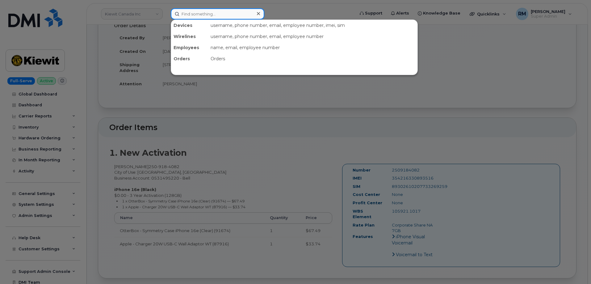
paste input "7122425747"
type input "7122425747"
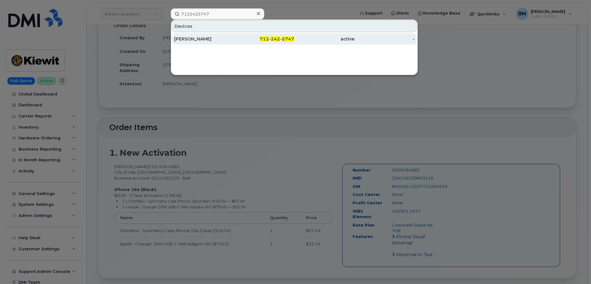
click at [191, 39] on div "[PERSON_NAME]" at bounding box center [204, 39] width 60 height 6
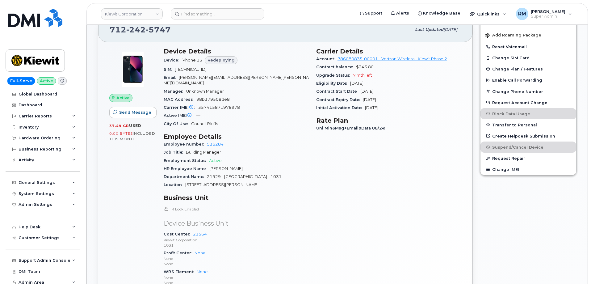
scroll to position [154, 0]
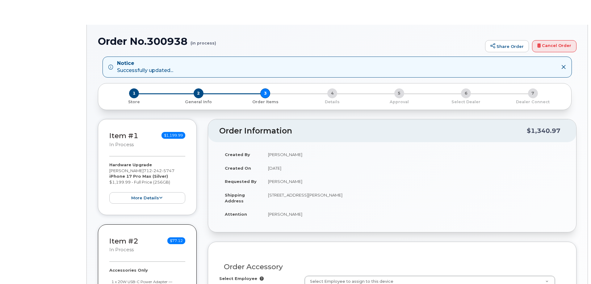
select select
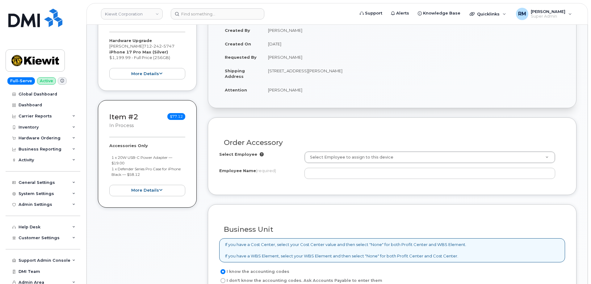
scroll to position [154, 0]
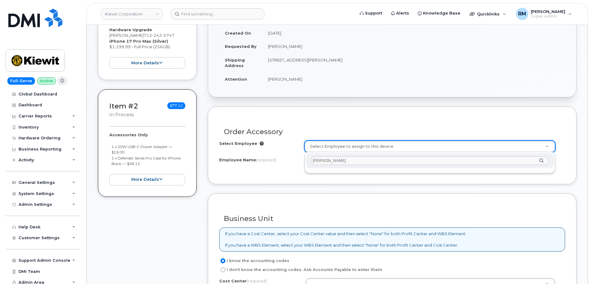
drag, startPoint x: 310, startPoint y: 162, endPoint x: 295, endPoint y: 163, distance: 15.4
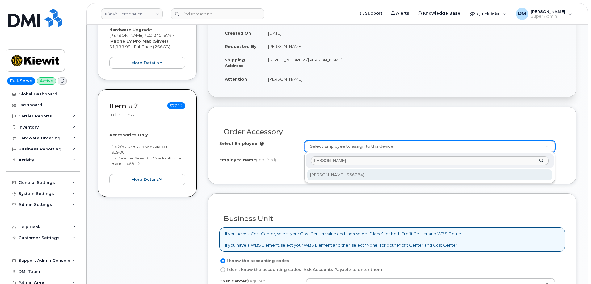
type input "johnathon wund"
type input "2168316"
type input "[PERSON_NAME]"
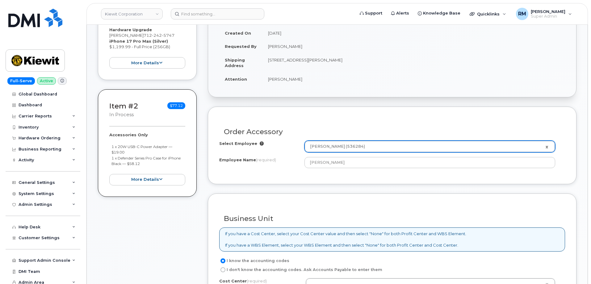
click at [277, 189] on form "Order Accessory Select Employee Johnathon Wunderlich (536284) 2168316 Employee …" at bounding box center [392, 236] width 369 height 261
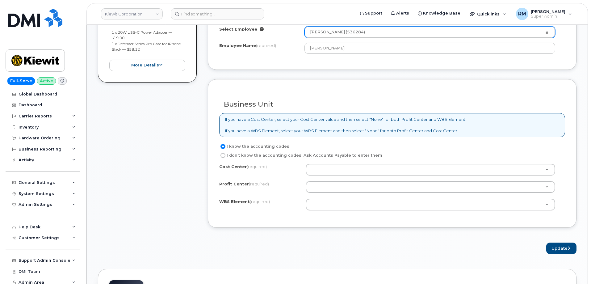
scroll to position [278, 0]
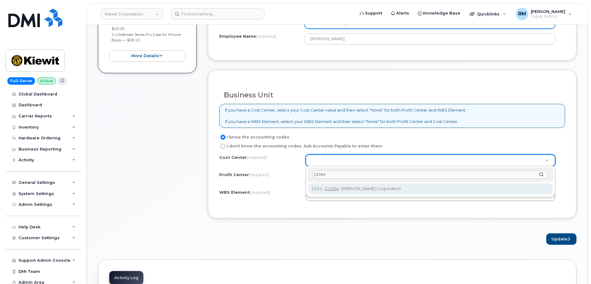
type input "21564"
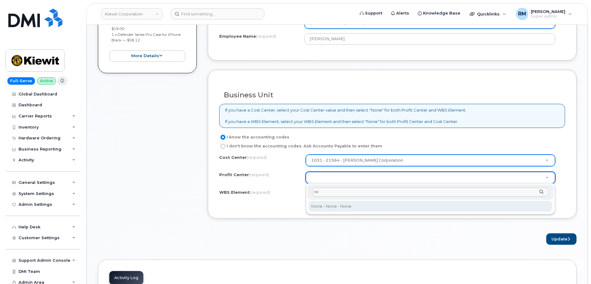
type input "no"
select select "None"
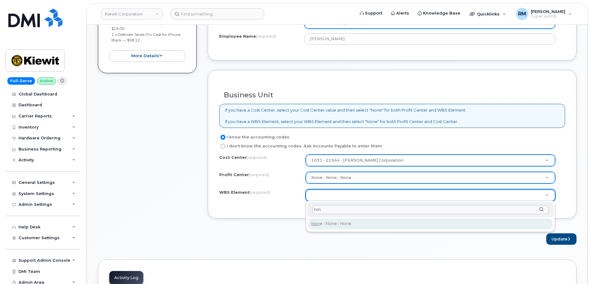
type input "non"
type input "None"
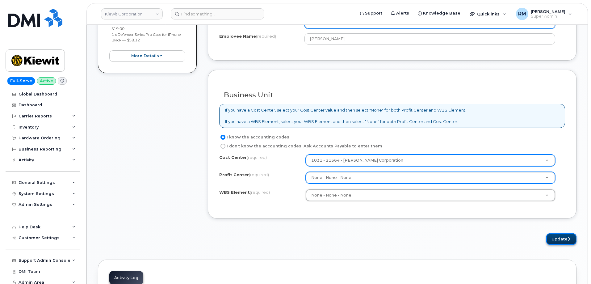
click at [560, 237] on button "Update" at bounding box center [561, 238] width 30 height 11
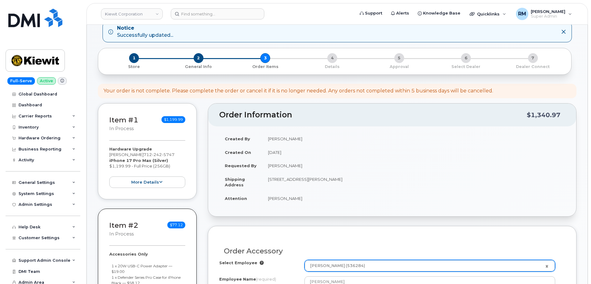
scroll to position [31, 0]
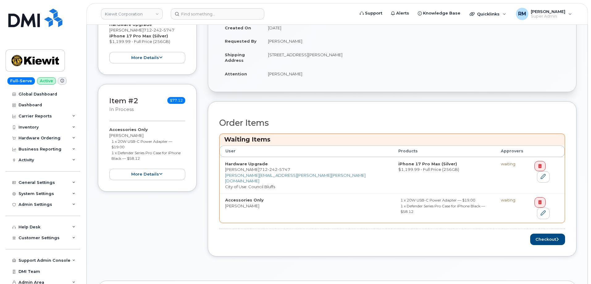
scroll to position [247, 0]
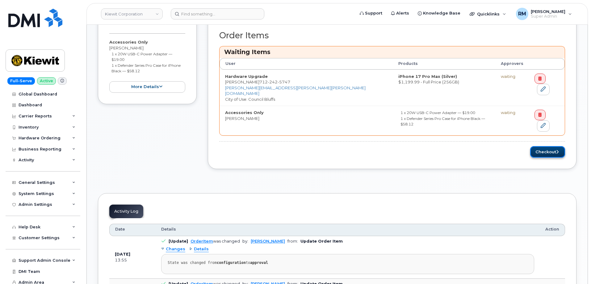
click at [542, 146] on button "Checkout" at bounding box center [547, 151] width 35 height 11
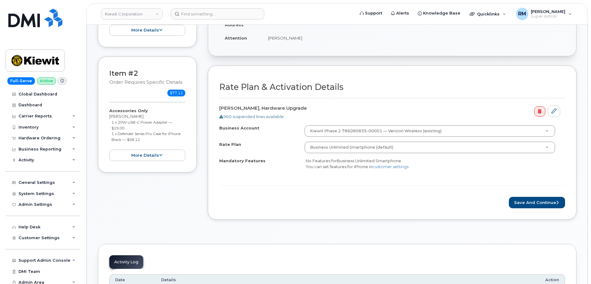
scroll to position [154, 0]
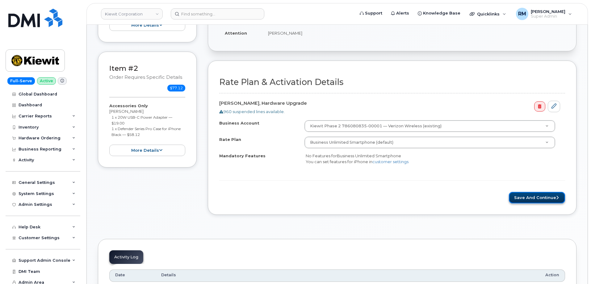
click at [526, 197] on button "Save and Continue" at bounding box center [537, 197] width 56 height 11
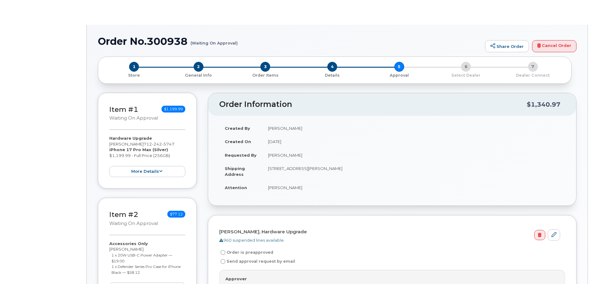
radio input "true"
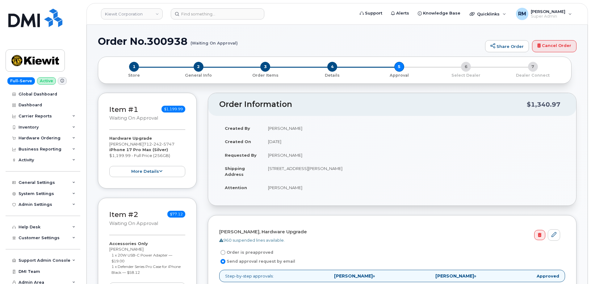
click at [164, 41] on h1 "Order No.300938 (Waiting On Approval)" at bounding box center [290, 41] width 384 height 11
copy h1 "300938"
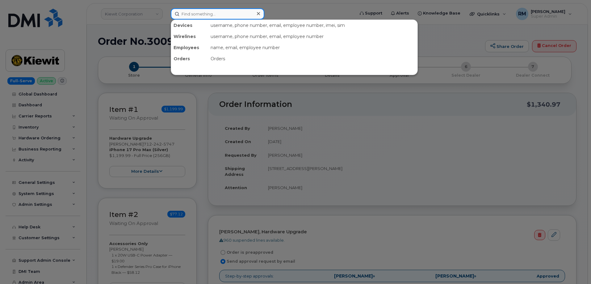
click at [201, 12] on input at bounding box center [218, 13] width 94 height 11
paste input "300910"
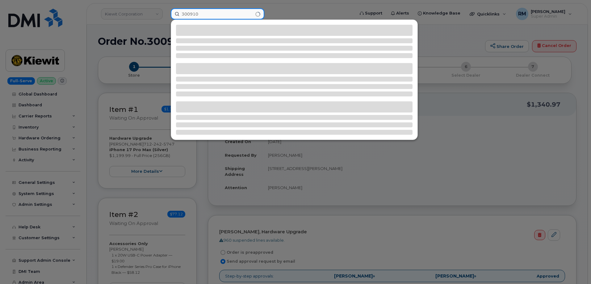
type input "300910"
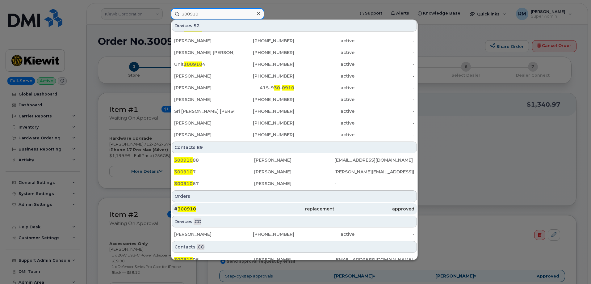
scroll to position [133, 0]
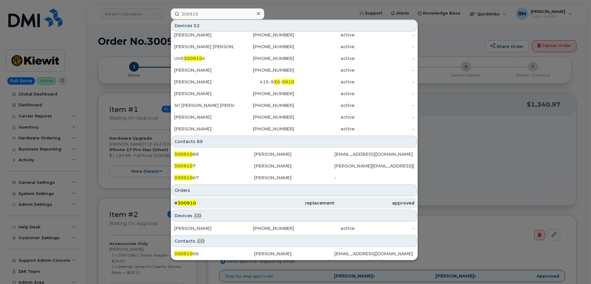
click at [185, 205] on span "300910" at bounding box center [186, 203] width 19 height 6
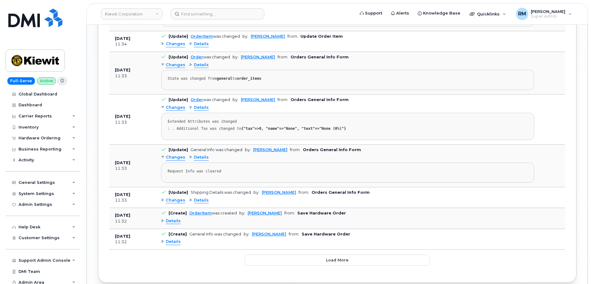
scroll to position [833, 0]
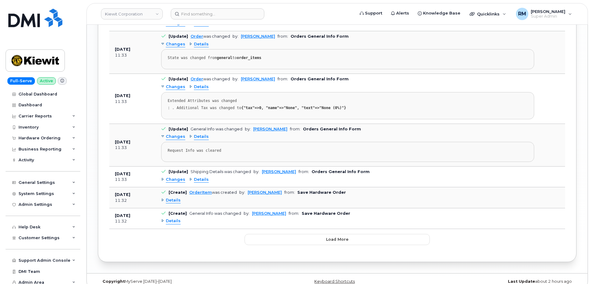
click at [171, 218] on span "Details" at bounding box center [173, 221] width 15 height 6
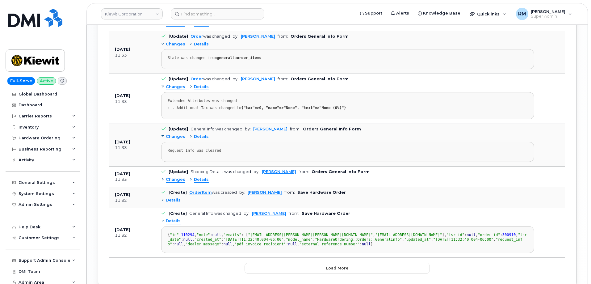
click at [170, 197] on span "Details" at bounding box center [173, 200] width 15 height 6
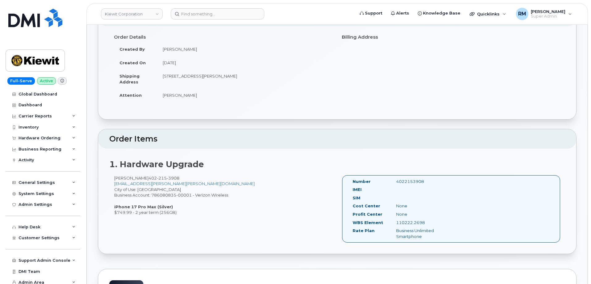
scroll to position [31, 0]
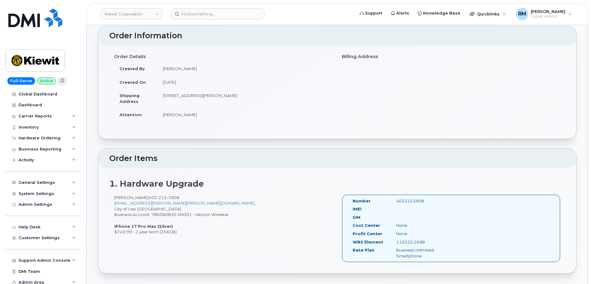
drag, startPoint x: 428, startPoint y: 239, endPoint x: 390, endPoint y: 241, distance: 38.0
click at [390, 241] on div "WBS Element 110222.2698" at bounding box center [400, 243] width 105 height 8
copy div "110222.2698"
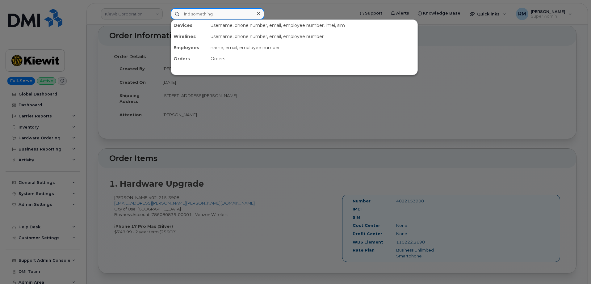
click at [188, 10] on input at bounding box center [218, 13] width 94 height 11
paste input "300911"
type input "300911"
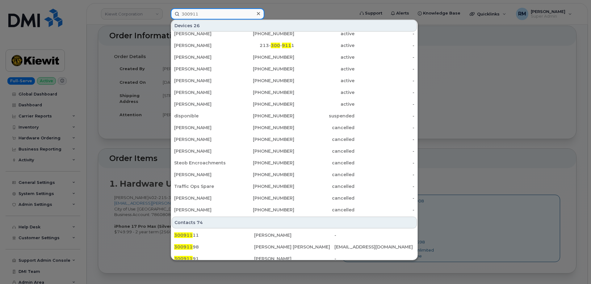
scroll to position [108, 0]
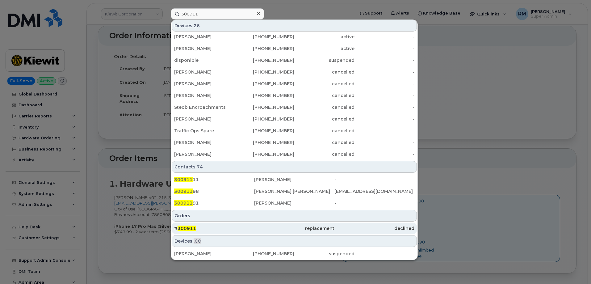
click at [184, 232] on div "# 300911" at bounding box center [214, 228] width 80 height 11
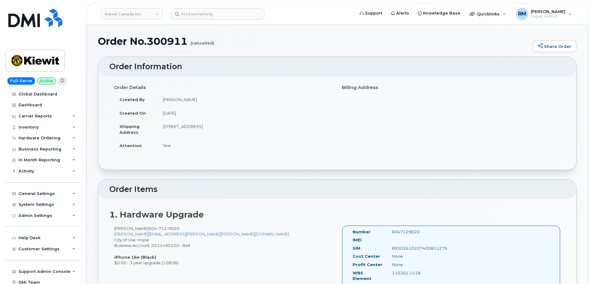
drag, startPoint x: 187, startPoint y: 102, endPoint x: 163, endPoint y: 102, distance: 23.8
click at [163, 102] on td "[PERSON_NAME]" at bounding box center [244, 100] width 175 height 14
copy td "[PERSON_NAME]"
click at [166, 44] on h1 "Order No.300911 (cancelled)" at bounding box center [314, 41] width 432 height 11
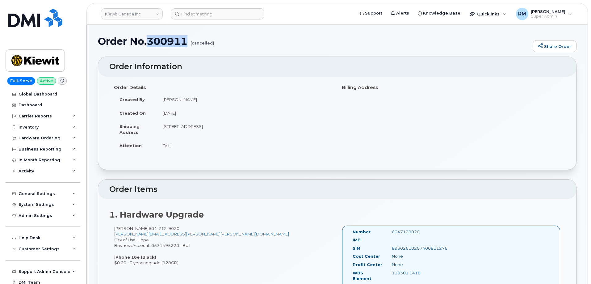
copy h1 "300911"
drag, startPoint x: 143, startPoint y: 229, endPoint x: 111, endPoint y: 229, distance: 32.1
click at [111, 229] on div "Raghav Mehta 604 712 9020 RAGHAV.MEHTA@KIEWIT.COM City of Use: Hope Business Ac…" at bounding box center [223, 245] width 228 height 40
copy div "Raghav Mehta"
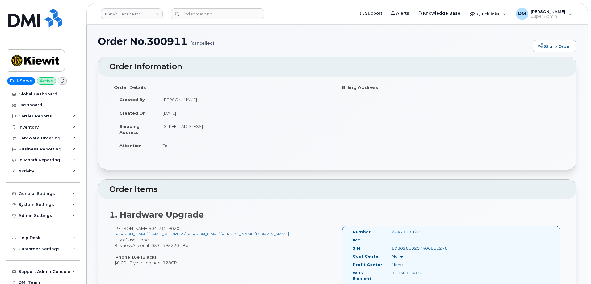
click at [170, 40] on h1 "Order No.300911 (cancelled)" at bounding box center [314, 41] width 432 height 11
copy h1 "300911"
click at [31, 137] on div "Hardware Ordering" at bounding box center [40, 138] width 42 height 5
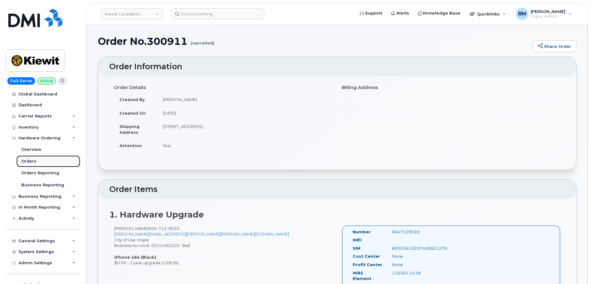
click at [30, 159] on div "Orders" at bounding box center [28, 161] width 15 height 6
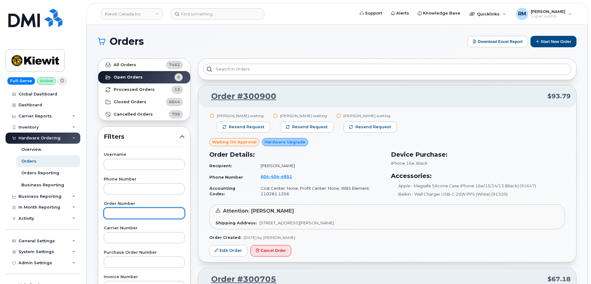
click at [119, 211] on input "text" at bounding box center [144, 212] width 81 height 11
paste input "300911"
type input "300911"
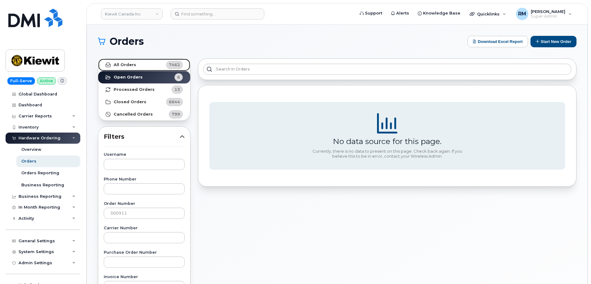
click at [123, 64] on strong "All Orders" at bounding box center [125, 64] width 23 height 5
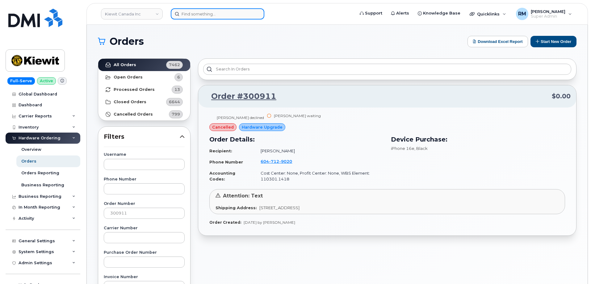
click at [187, 14] on input at bounding box center [218, 13] width 94 height 11
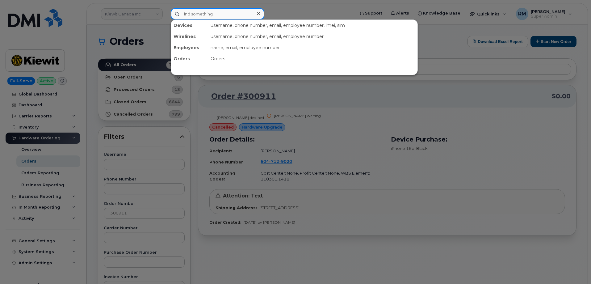
paste input "289 259 4204"
type input "289 259 4204"
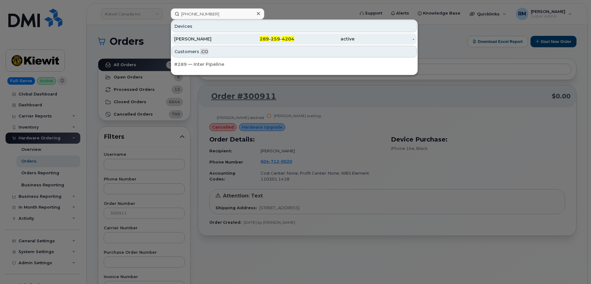
click at [195, 41] on div "Leena Dhar" at bounding box center [204, 39] width 60 height 6
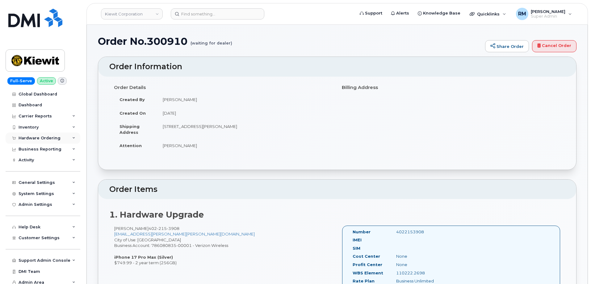
click at [29, 137] on div "Hardware Ordering" at bounding box center [40, 138] width 42 height 5
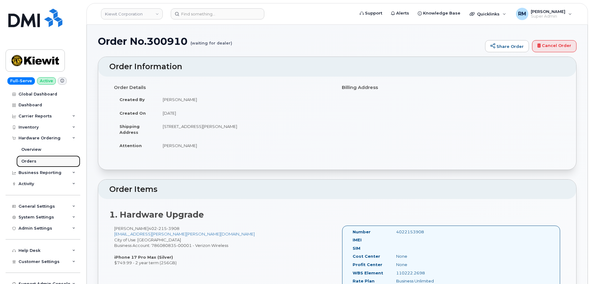
click at [28, 161] on div "Orders" at bounding box center [28, 161] width 15 height 6
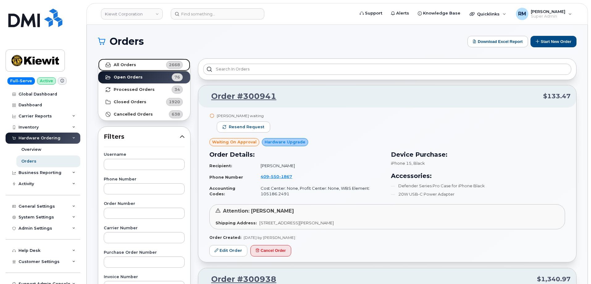
click at [123, 64] on strong "All Orders" at bounding box center [125, 64] width 23 height 5
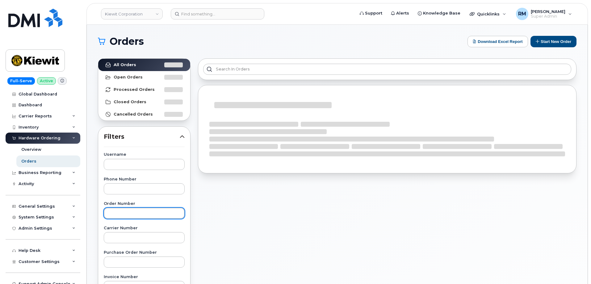
click at [121, 215] on input "text" at bounding box center [144, 212] width 81 height 11
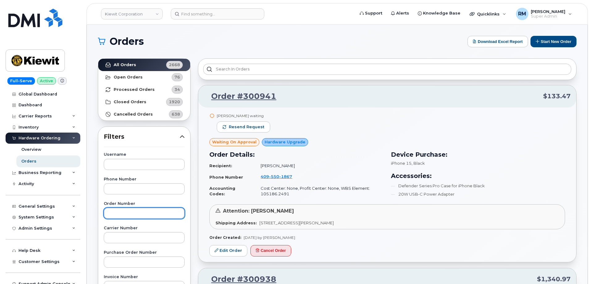
paste input "300910"
type input "300910"
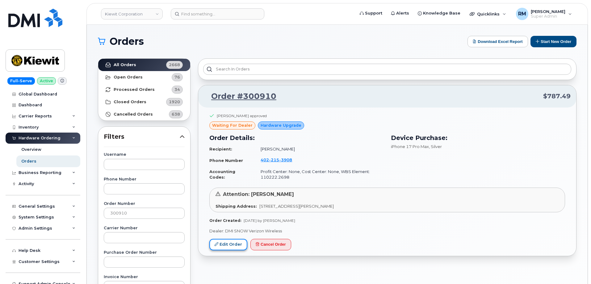
click at [229, 243] on link "Edit Order" at bounding box center [228, 244] width 38 height 11
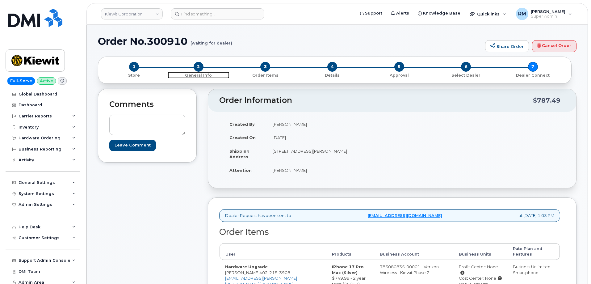
click at [197, 67] on span "2" at bounding box center [199, 67] width 10 height 10
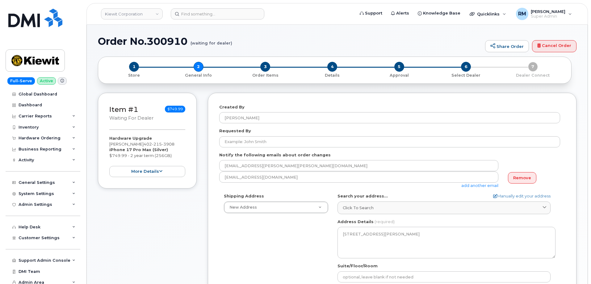
select select
click at [266, 66] on span "3" at bounding box center [265, 67] width 10 height 10
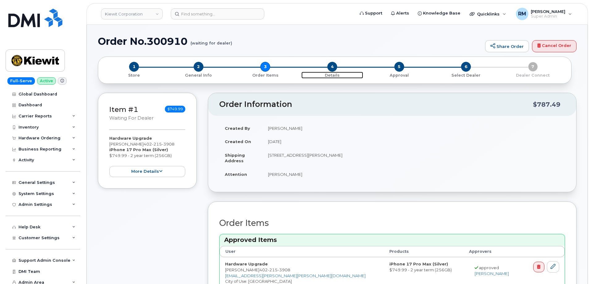
click at [331, 65] on span "4" at bounding box center [332, 67] width 10 height 10
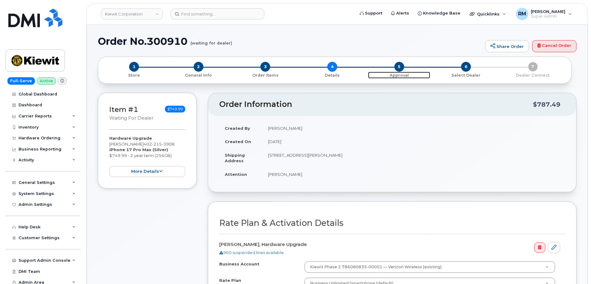
click at [397, 67] on span "5" at bounding box center [399, 67] width 10 height 10
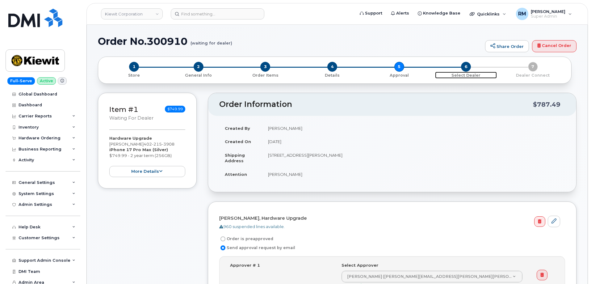
click at [469, 66] on span "6" at bounding box center [466, 67] width 10 height 10
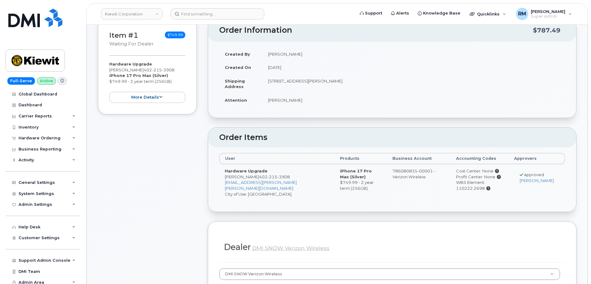
scroll to position [31, 0]
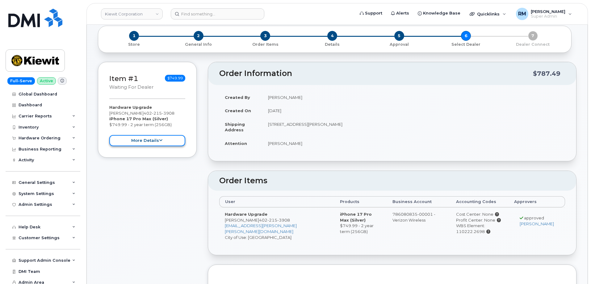
click at [135, 141] on button "more details" at bounding box center [147, 140] width 76 height 11
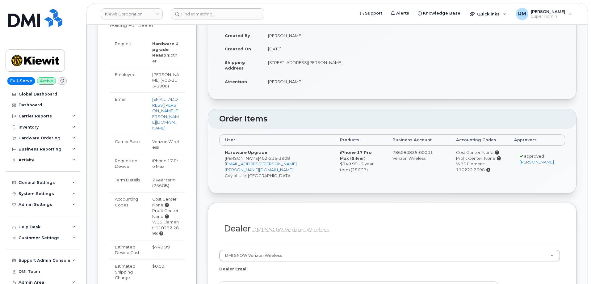
scroll to position [0, 0]
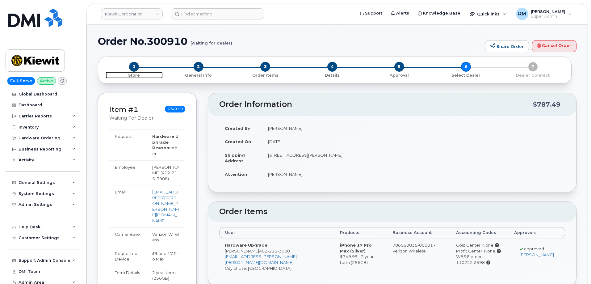
click at [137, 67] on span "1" at bounding box center [134, 67] width 10 height 10
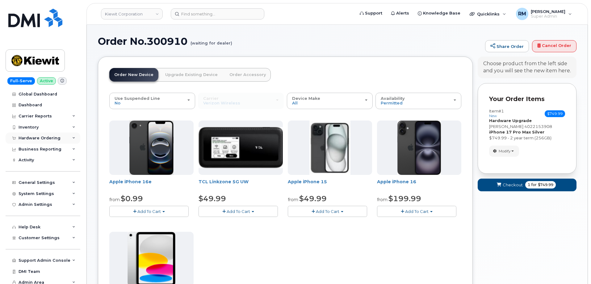
click at [32, 136] on div "Hardware Ordering" at bounding box center [40, 138] width 42 height 5
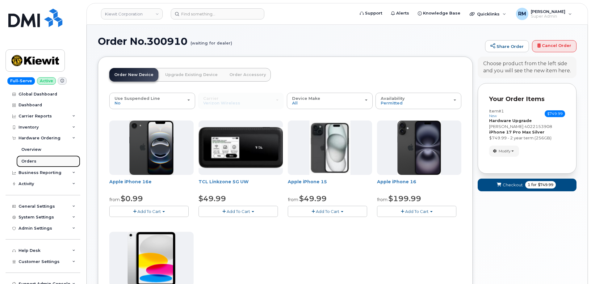
click at [28, 159] on div "Orders" at bounding box center [28, 161] width 15 height 6
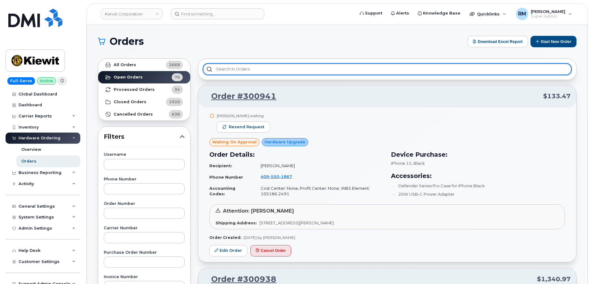
click at [225, 70] on input "text" at bounding box center [387, 69] width 368 height 11
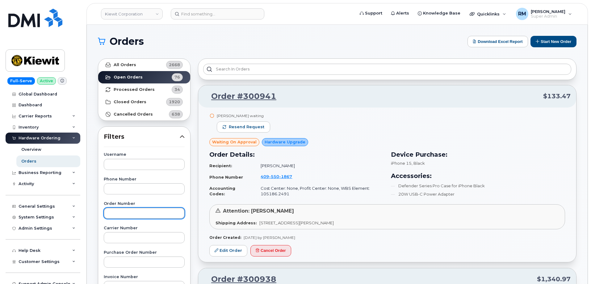
click at [122, 215] on input "text" at bounding box center [144, 212] width 81 height 11
paste input "300910"
type input "300910"
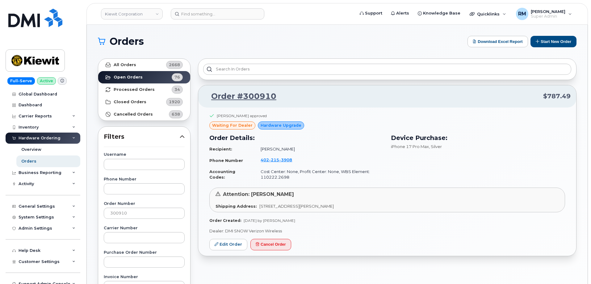
click at [227, 250] on div "Dylan Loree approved waiting for dealer Hardware Upgrade Order Details: Recipie…" at bounding box center [387, 181] width 378 height 148
click at [229, 244] on link "Edit Order" at bounding box center [228, 244] width 38 height 11
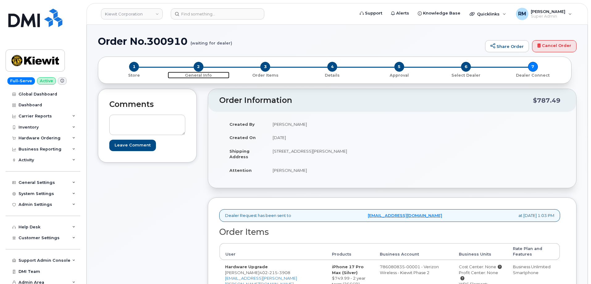
click at [198, 66] on span "2" at bounding box center [199, 67] width 10 height 10
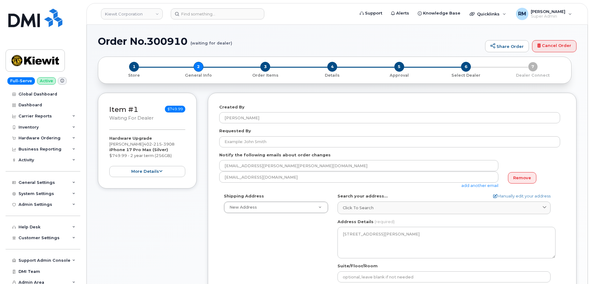
select select
click at [152, 173] on button "more details" at bounding box center [147, 171] width 76 height 11
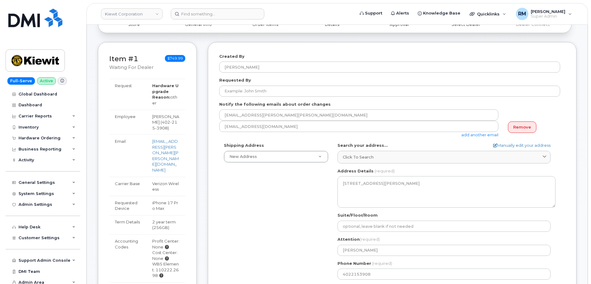
scroll to position [62, 0]
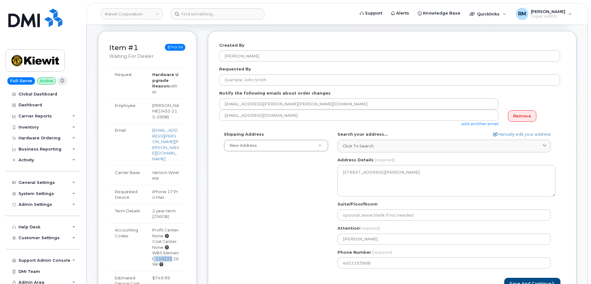
drag, startPoint x: 169, startPoint y: 242, endPoint x: 150, endPoint y: 238, distance: 20.1
click at [150, 239] on td "Profit Center: None Cost Center: None WBS Element: 110222.2698" at bounding box center [166, 247] width 39 height 48
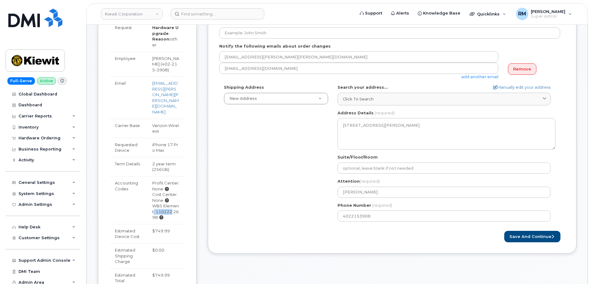
scroll to position [123, 0]
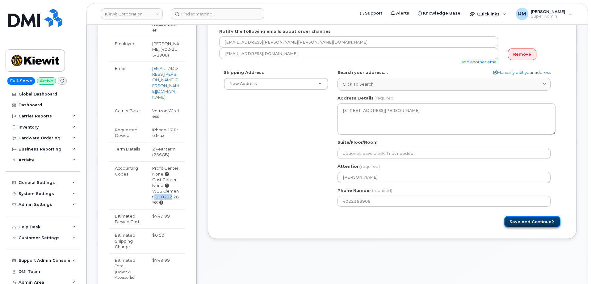
click at [532, 222] on button "Save and Continue" at bounding box center [532, 221] width 56 height 11
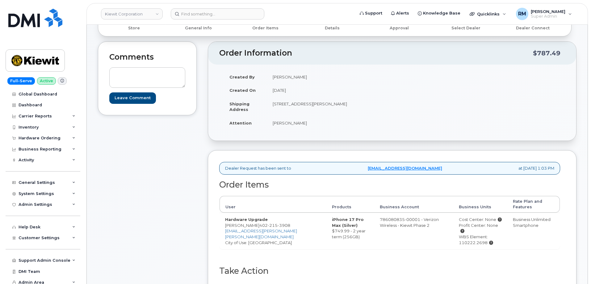
scroll to position [62, 0]
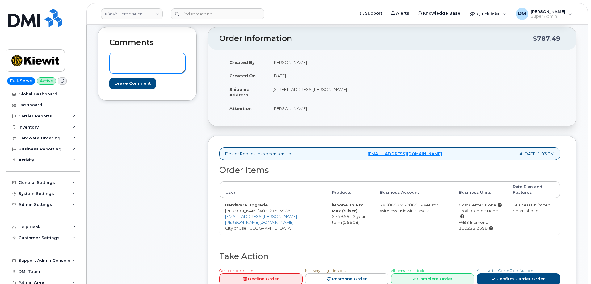
click at [143, 66] on textarea at bounding box center [147, 63] width 76 height 20
paste textarea "21564.1031"
click at [180, 59] on textarea "Coding should be 21564.1031" at bounding box center [147, 63] width 76 height 20
click at [150, 60] on textarea "Coding should be 21564" at bounding box center [147, 63] width 76 height 20
type textarea "Coding should be cost center 21564"
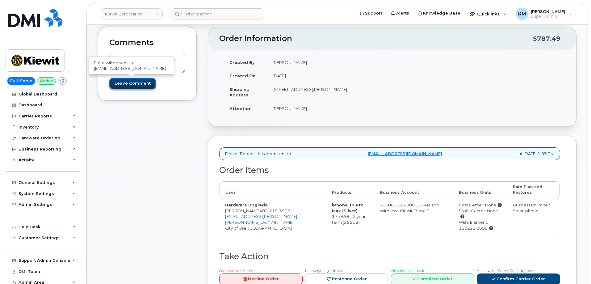
click at [133, 84] on input "Leave Comment" at bounding box center [132, 83] width 47 height 11
type input "Create Event"
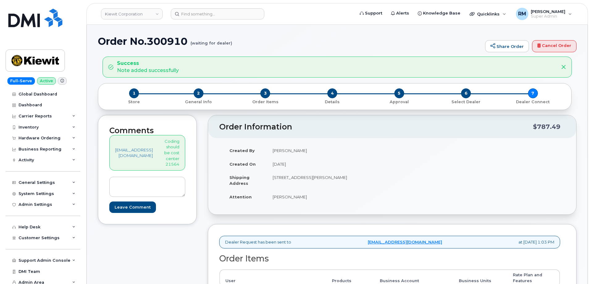
click at [173, 41] on h1 "Order No.300910 (waiting for dealer)" at bounding box center [290, 41] width 384 height 11
copy h1 "300910"
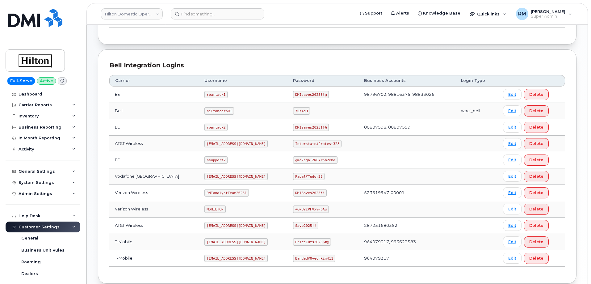
scroll to position [123, 0]
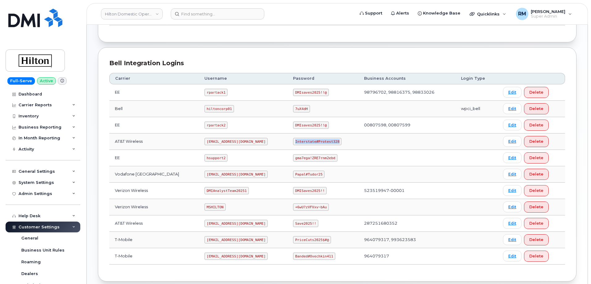
drag, startPoint x: 289, startPoint y: 141, endPoint x: 332, endPoint y: 140, distance: 43.5
click at [333, 140] on td "Interstate#Protest328" at bounding box center [322, 141] width 71 height 16
copy code "Interstate#Protest328"
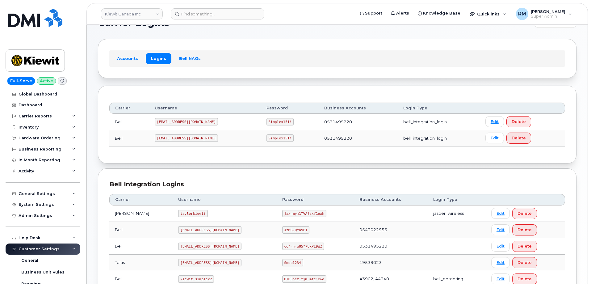
scroll to position [75, 0]
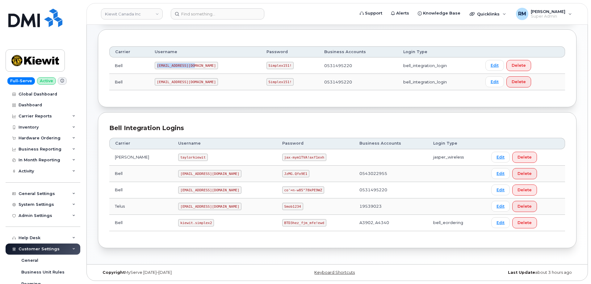
drag, startPoint x: 158, startPoint y: 65, endPoint x: 196, endPoint y: 69, distance: 38.1
click at [196, 69] on td "[EMAIL_ADDRESS][DOMAIN_NAME]" at bounding box center [205, 65] width 112 height 16
copy code "[EMAIL_ADDRESS][DOMAIN_NAME]"
drag, startPoint x: 248, startPoint y: 66, endPoint x: 278, endPoint y: 67, distance: 30.9
click at [278, 67] on td "Simplex151!" at bounding box center [290, 65] width 58 height 16
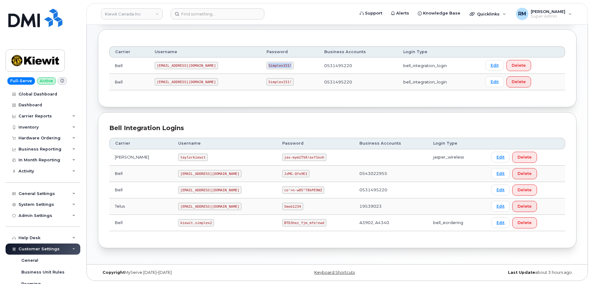
copy code "Simplex151!"
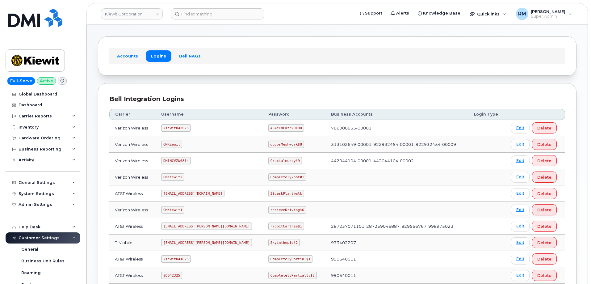
scroll to position [62, 0]
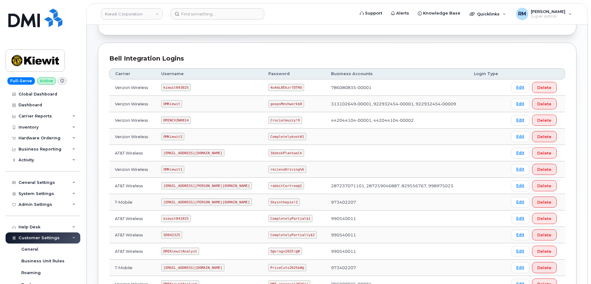
click at [174, 233] on code "SD042325" at bounding box center [171, 234] width 21 height 7
copy code "SD042325"
drag, startPoint x: 250, startPoint y: 235, endPoint x: 262, endPoint y: 161, distance: 74.5
click at [305, 230] on td "CompletelyPartially$2" at bounding box center [294, 235] width 63 height 16
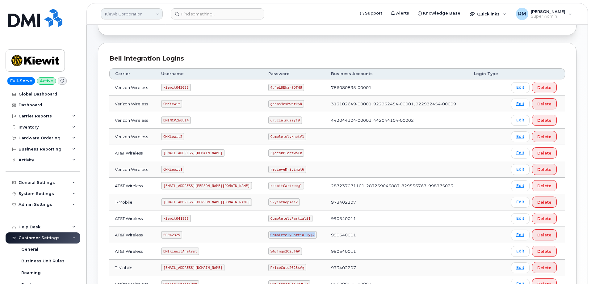
copy code "CompletelyPartially$2"
